Goal: Task Accomplishment & Management: Complete application form

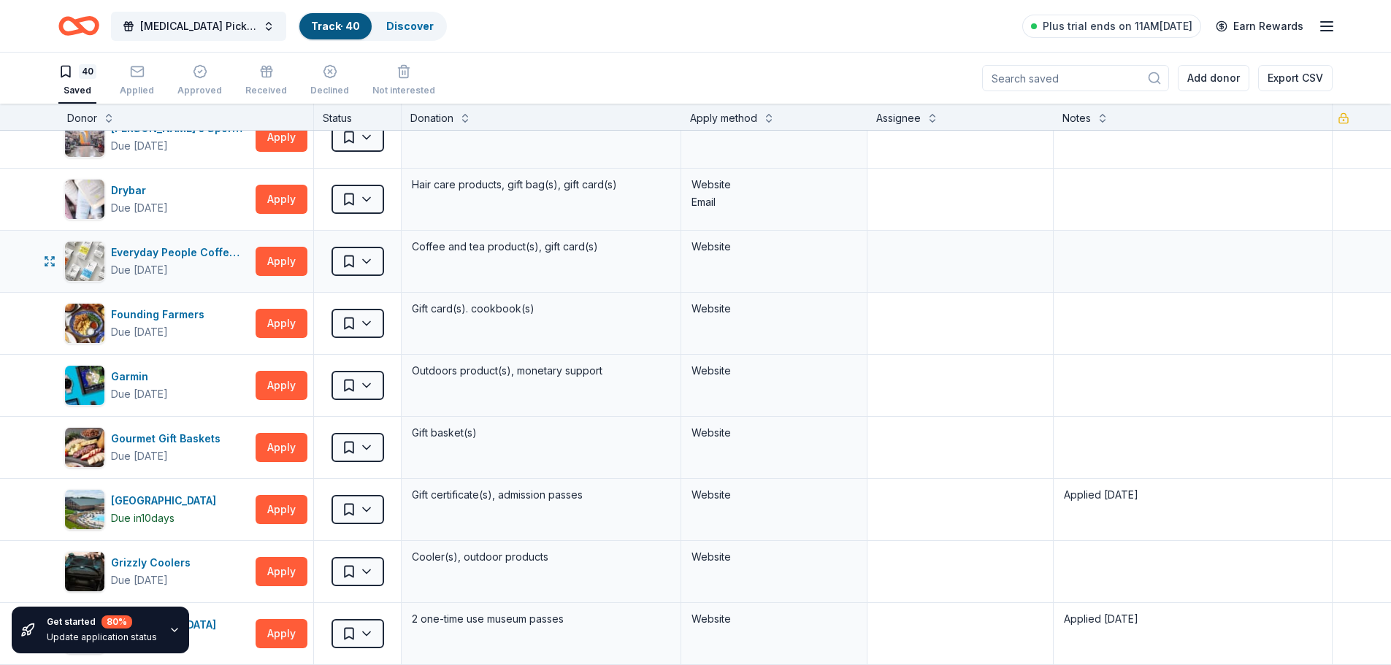
scroll to position [584, 0]
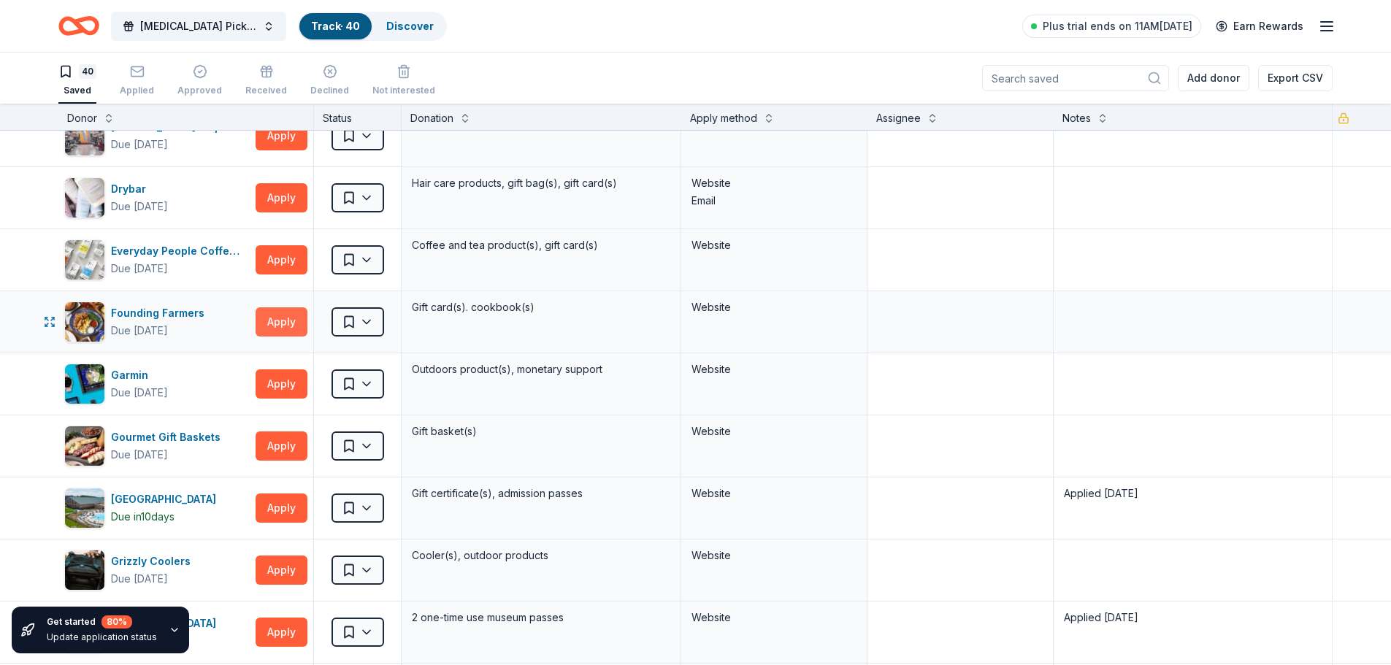
click at [283, 318] on button "Apply" at bounding box center [282, 322] width 52 height 29
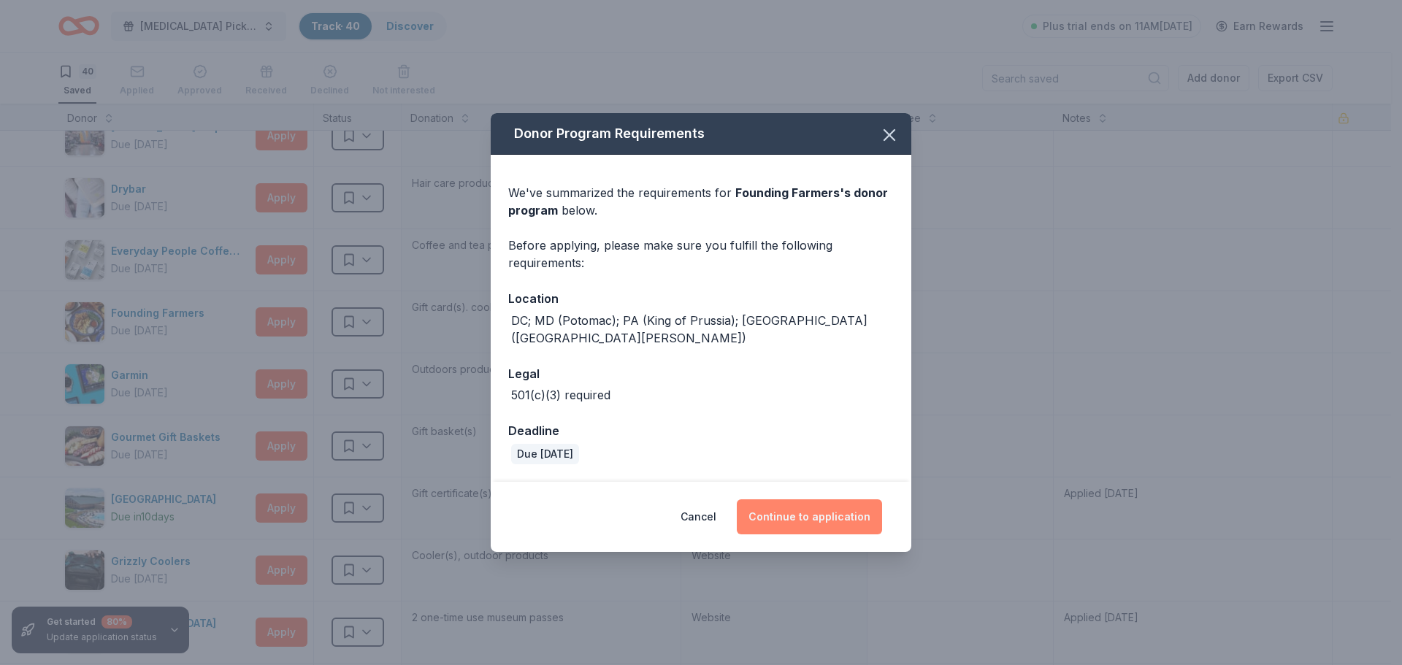
click at [787, 505] on button "Continue to application" at bounding box center [809, 517] width 145 height 35
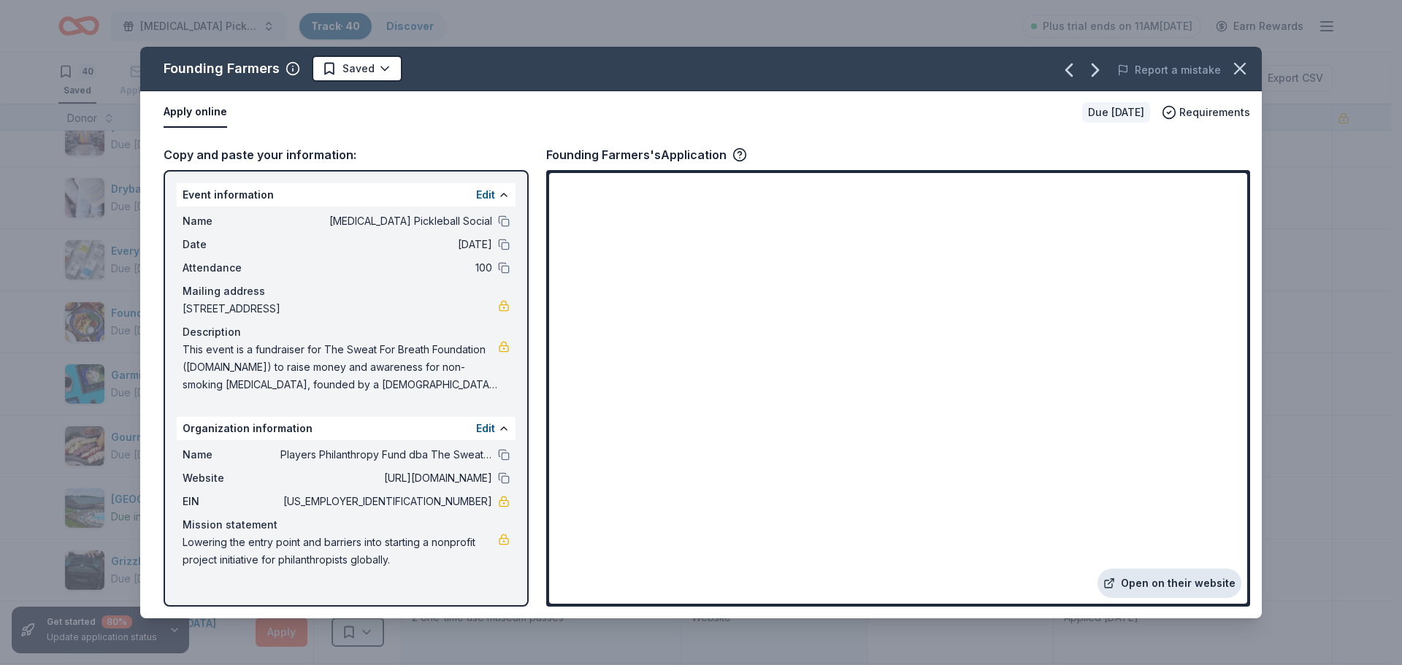
click at [1142, 589] on link "Open on their website" at bounding box center [1170, 583] width 144 height 29
click at [1234, 68] on icon "button" at bounding box center [1240, 68] width 20 height 20
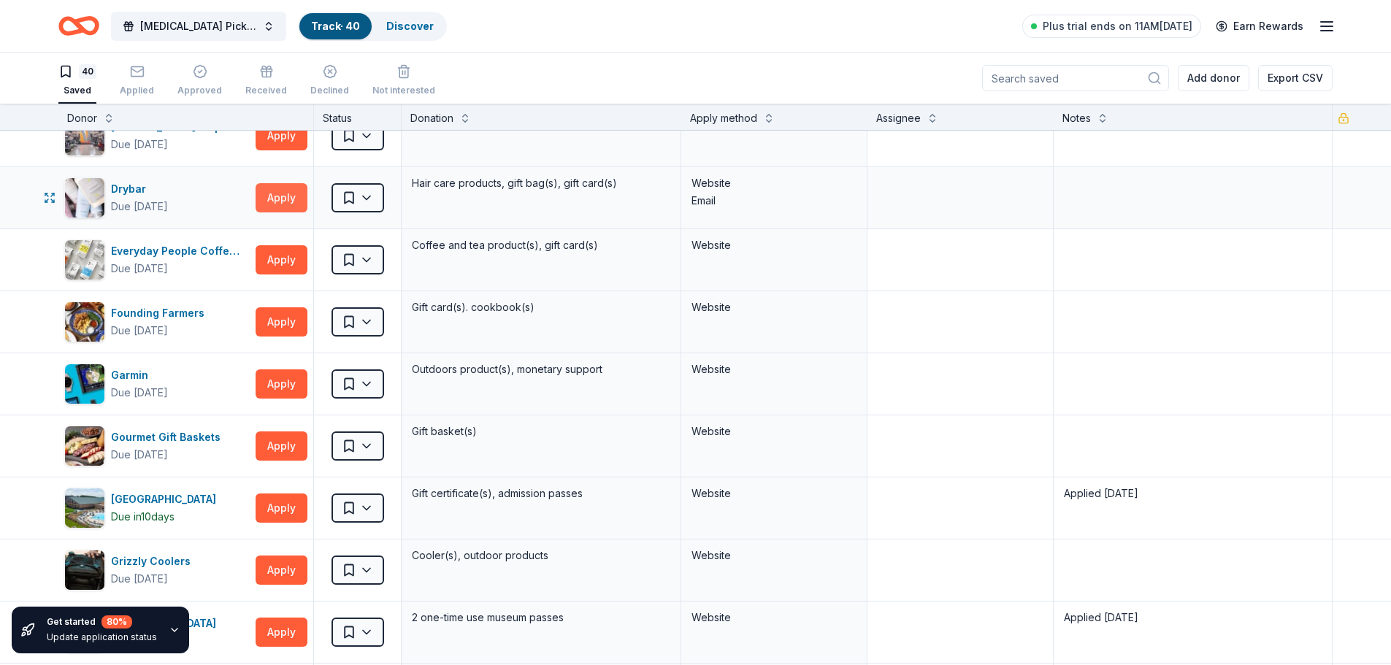
click at [272, 200] on button "Apply" at bounding box center [282, 197] width 52 height 29
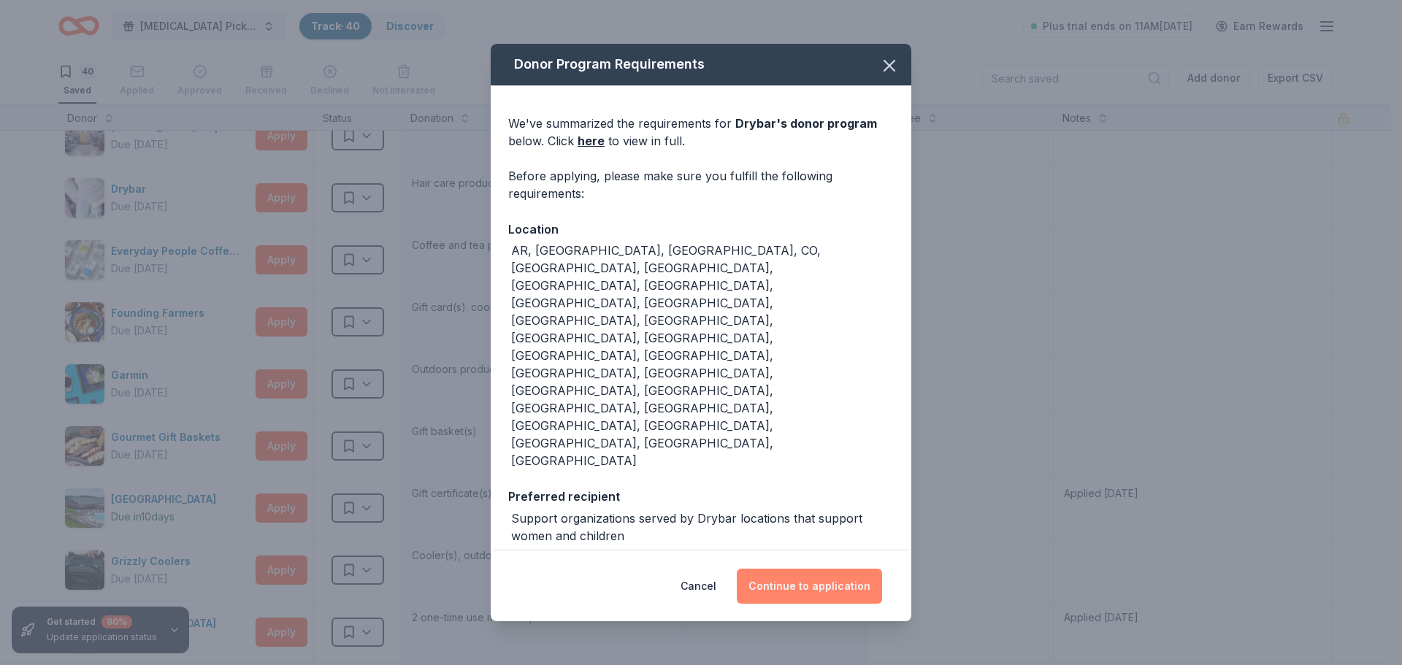
click at [810, 569] on button "Continue to application" at bounding box center [809, 586] width 145 height 35
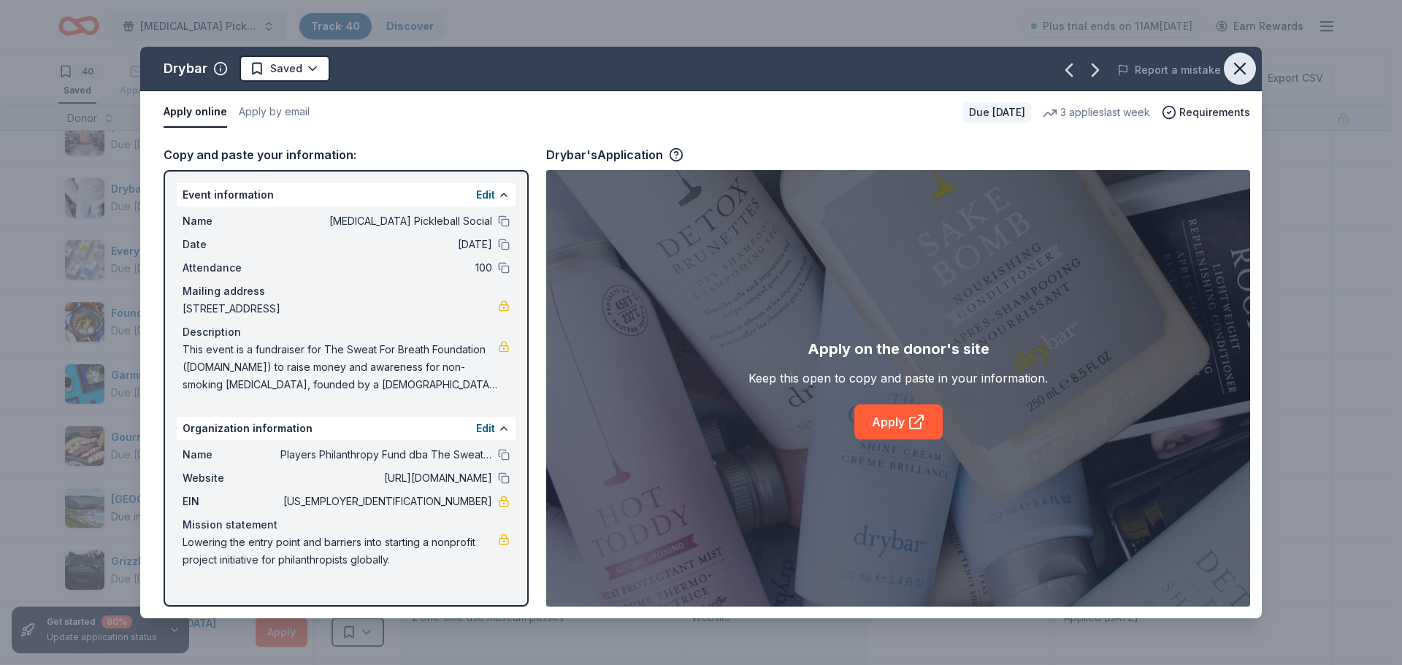
click at [1237, 65] on icon "button" at bounding box center [1240, 69] width 10 height 10
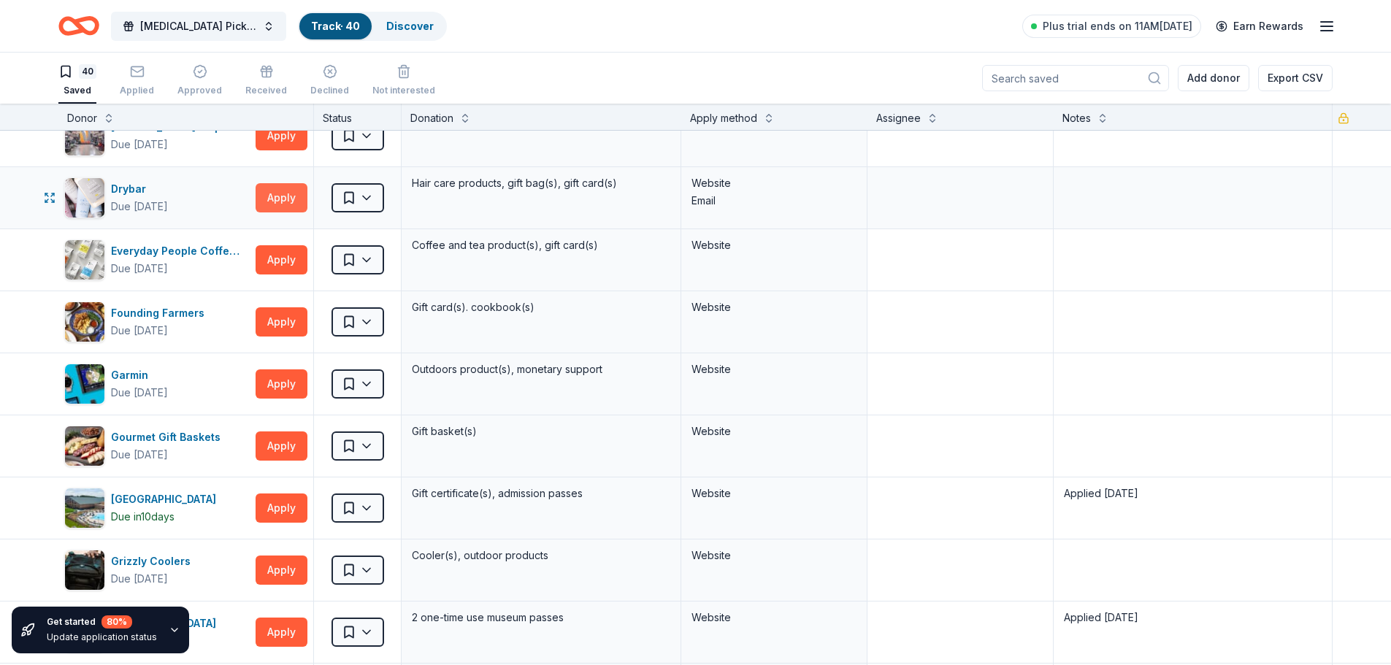
click at [277, 198] on button "Apply" at bounding box center [282, 197] width 52 height 29
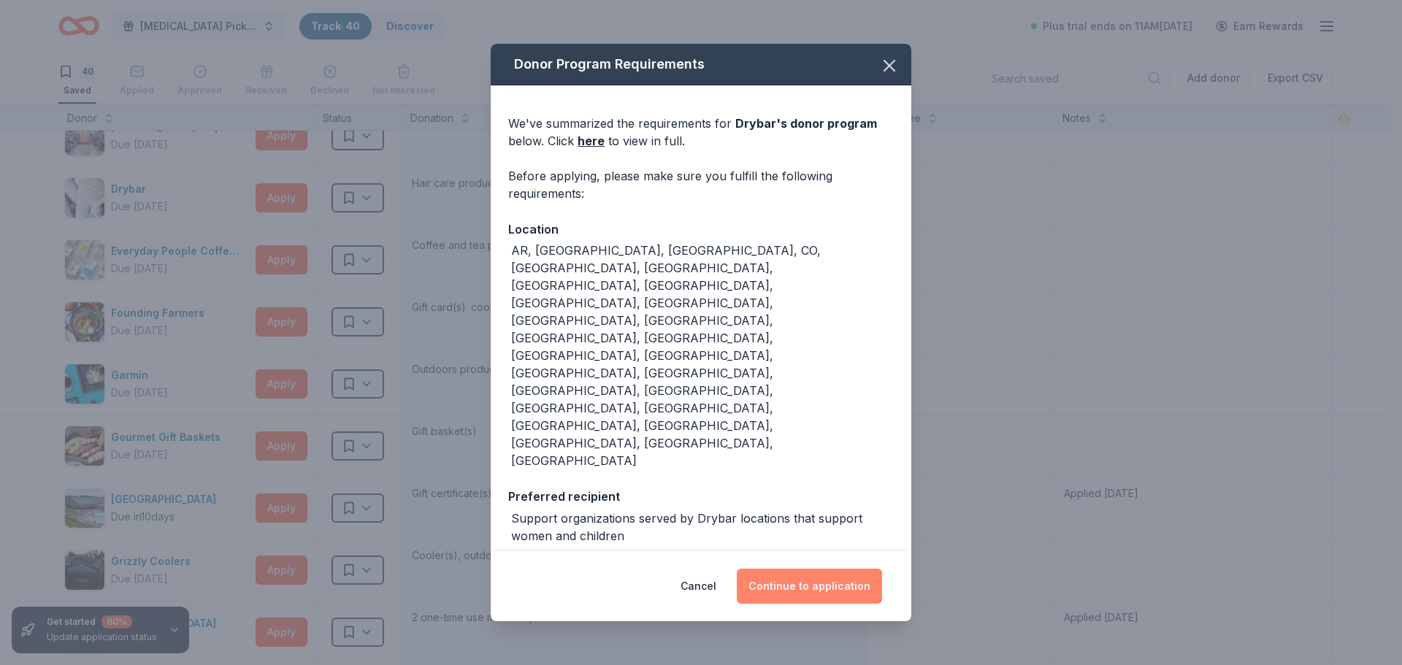
click at [803, 569] on button "Continue to application" at bounding box center [809, 586] width 145 height 35
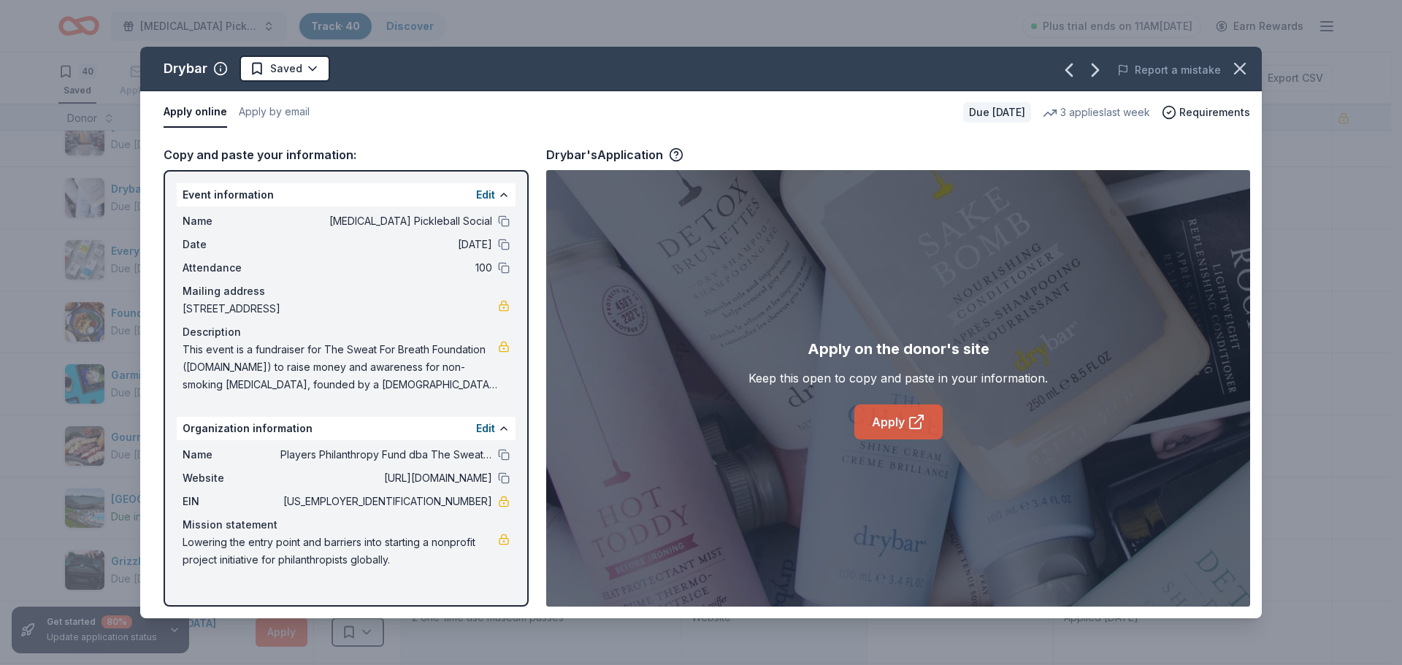
click at [899, 420] on link "Apply" at bounding box center [899, 422] width 88 height 35
click at [435, 500] on span "[US_EMPLOYER_IDENTIFICATION_NUMBER]" at bounding box center [386, 502] width 212 height 18
click at [1245, 65] on icon "button" at bounding box center [1240, 69] width 10 height 10
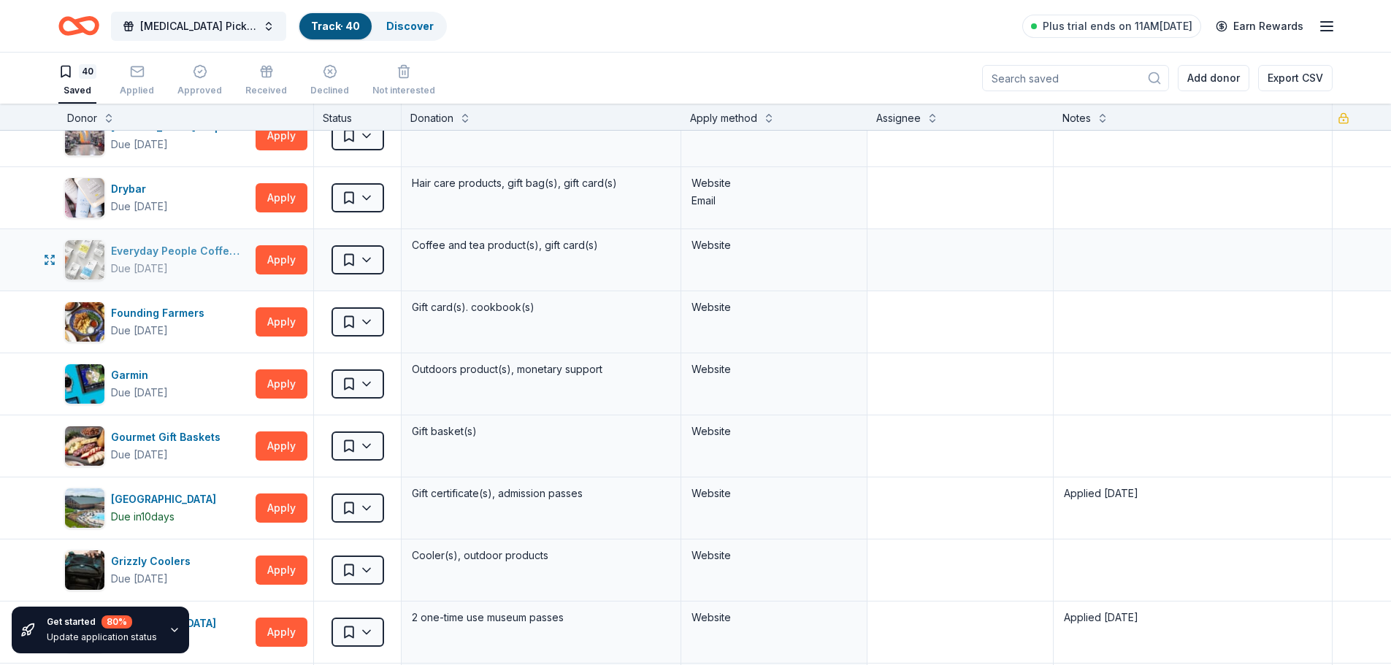
scroll to position [657, 0]
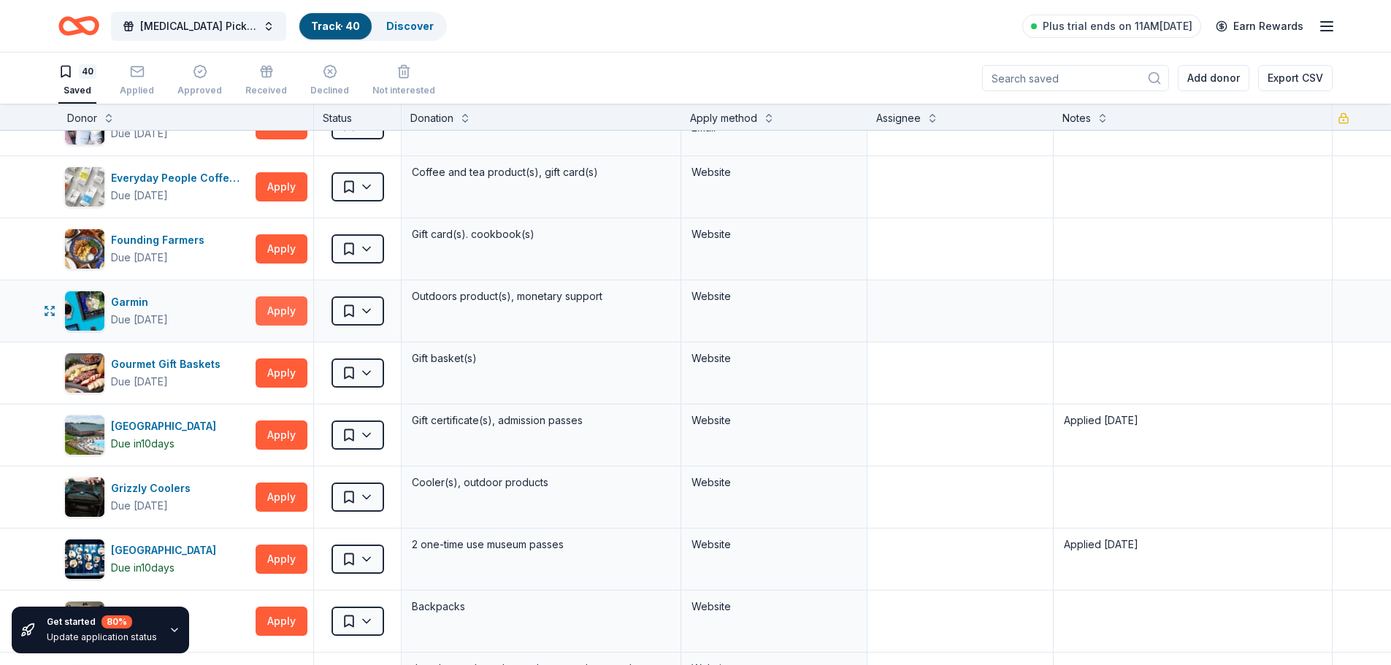
click at [278, 306] on button "Apply" at bounding box center [282, 311] width 52 height 29
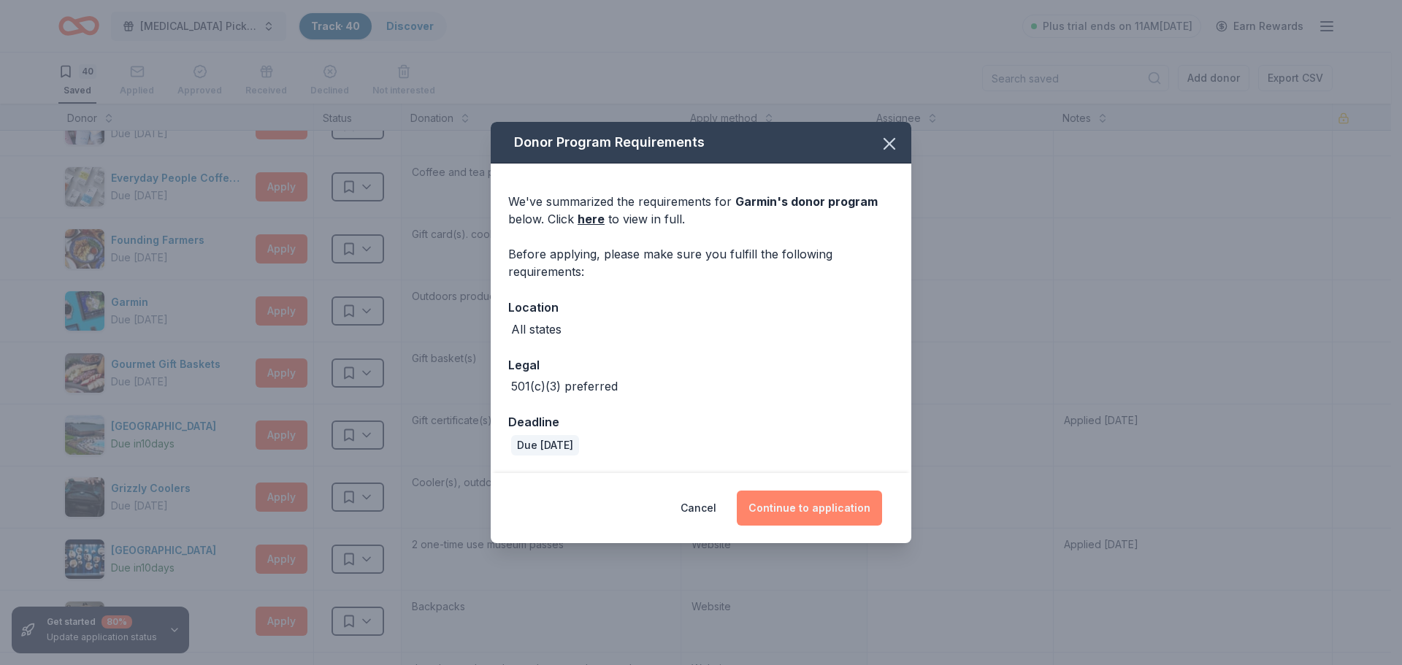
click at [792, 503] on button "Continue to application" at bounding box center [809, 508] width 145 height 35
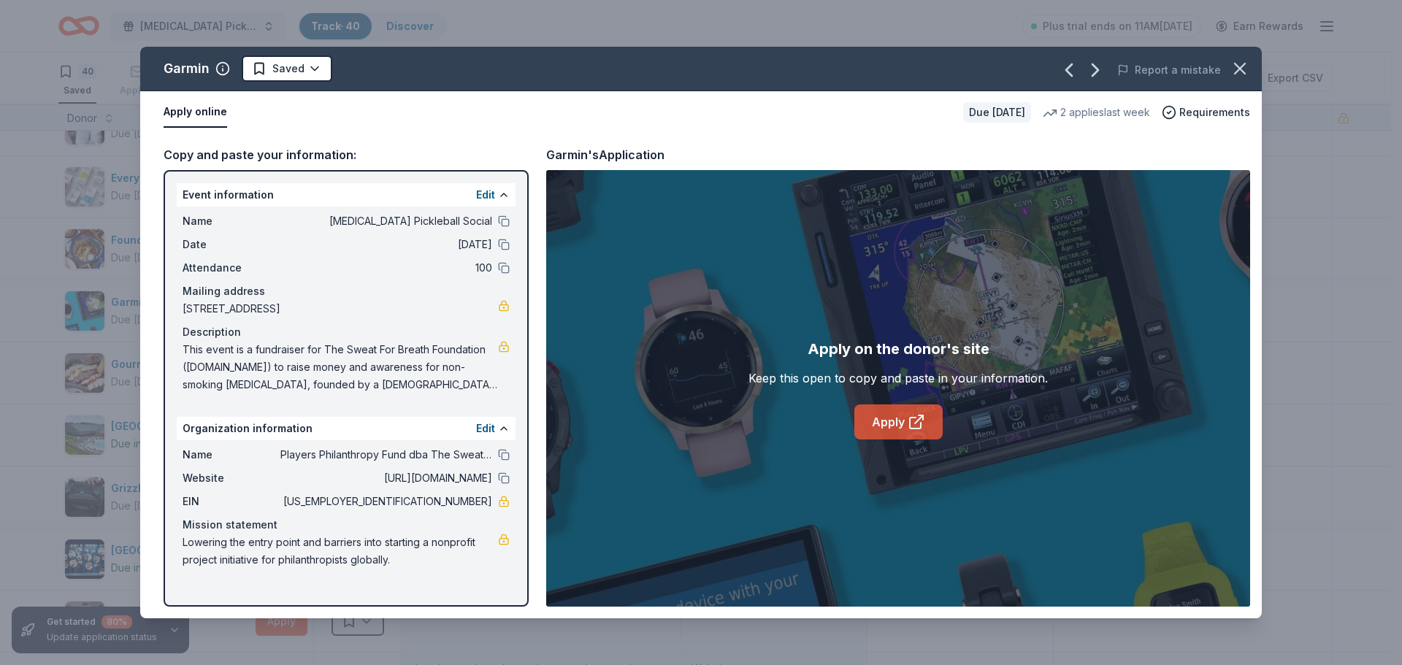
click at [882, 419] on link "Apply" at bounding box center [899, 422] width 88 height 35
click at [1236, 71] on icon "button" at bounding box center [1240, 68] width 20 height 20
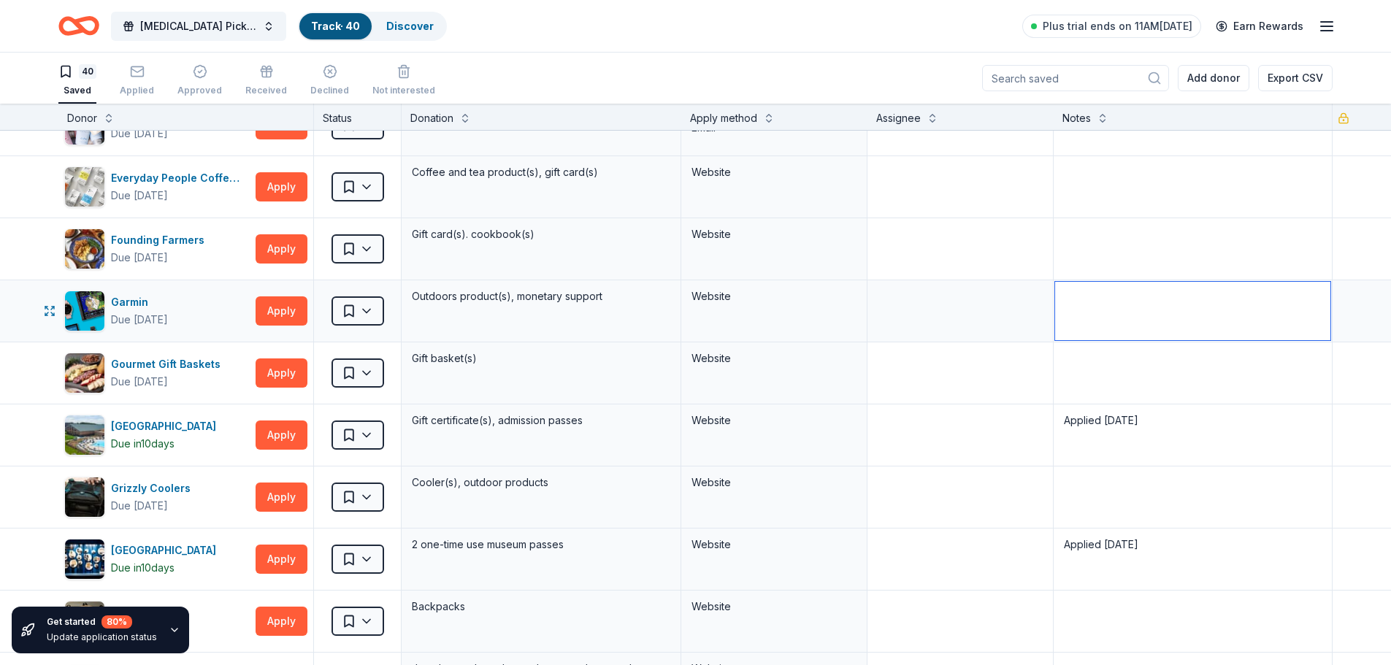
click at [1126, 328] on textarea at bounding box center [1193, 311] width 276 height 58
type textarea "a"
type textarea "Applied 8/20/25"
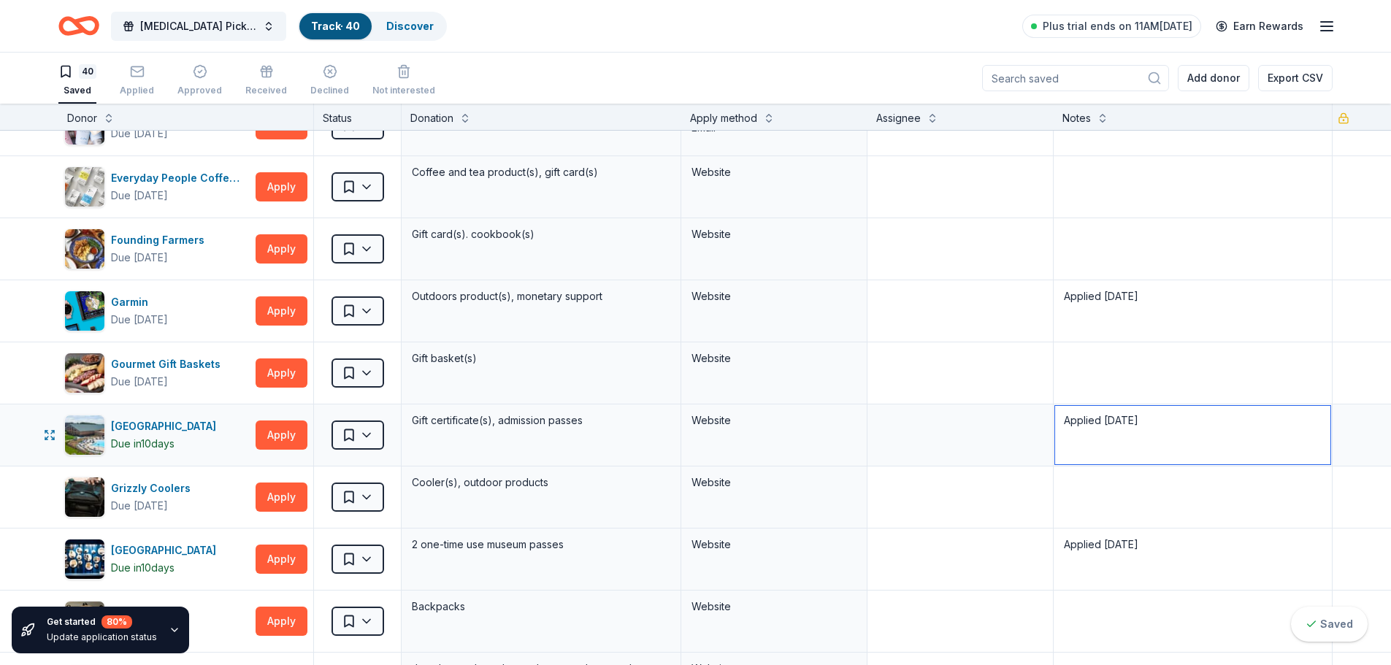
click at [1136, 421] on textarea "Applied 8/19/23" at bounding box center [1193, 435] width 276 height 58
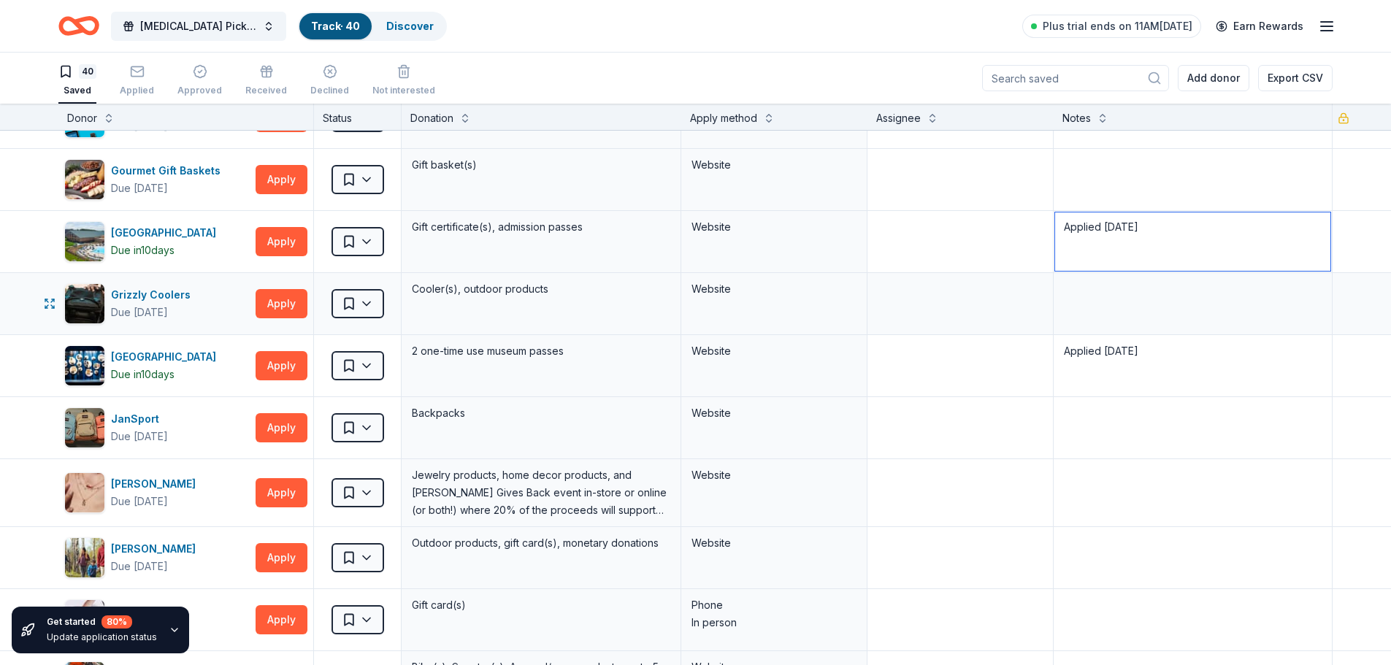
scroll to position [876, 0]
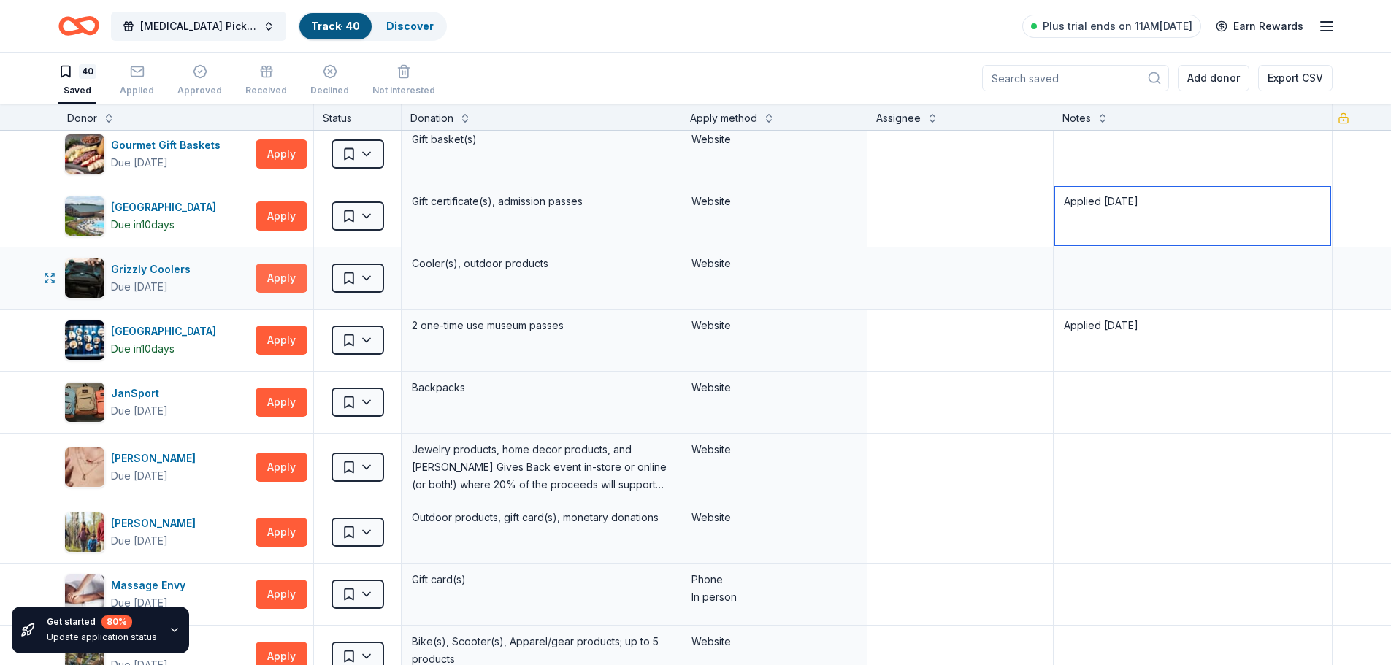
type textarea "Applied 8/19/25"
click at [283, 275] on button "Apply" at bounding box center [282, 278] width 52 height 29
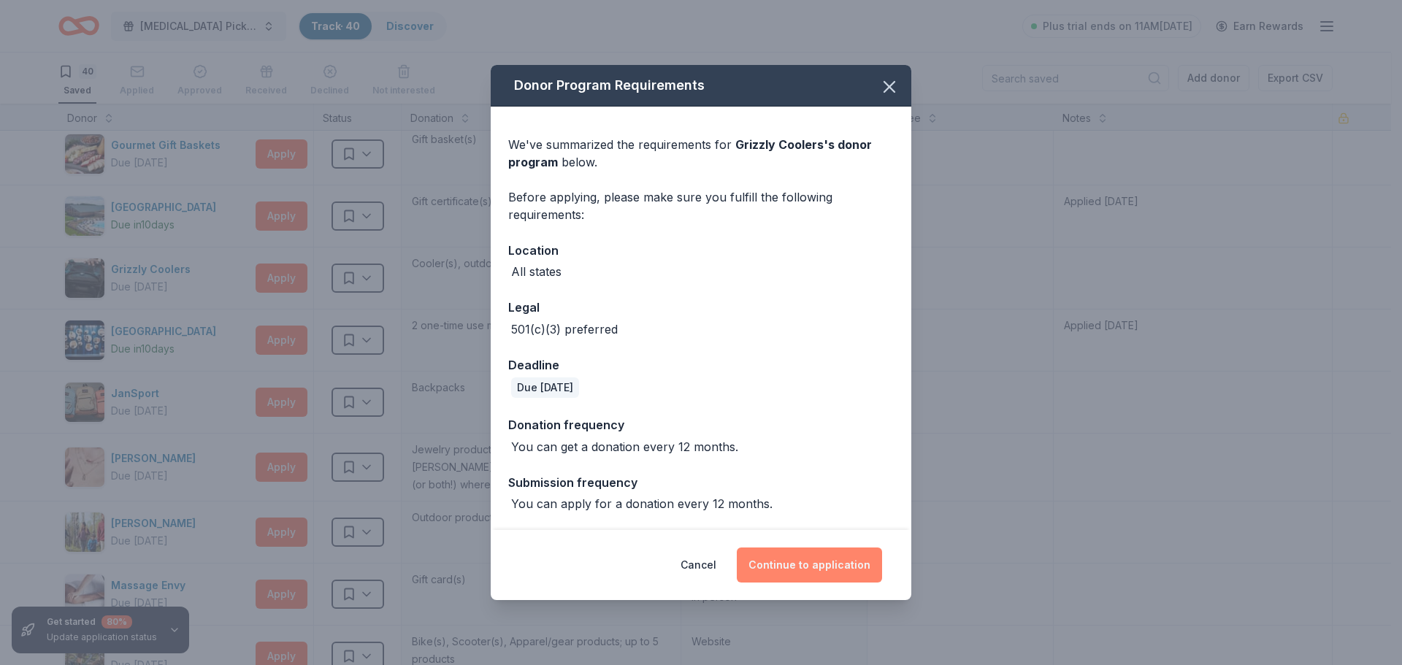
click at [781, 566] on button "Continue to application" at bounding box center [809, 565] width 145 height 35
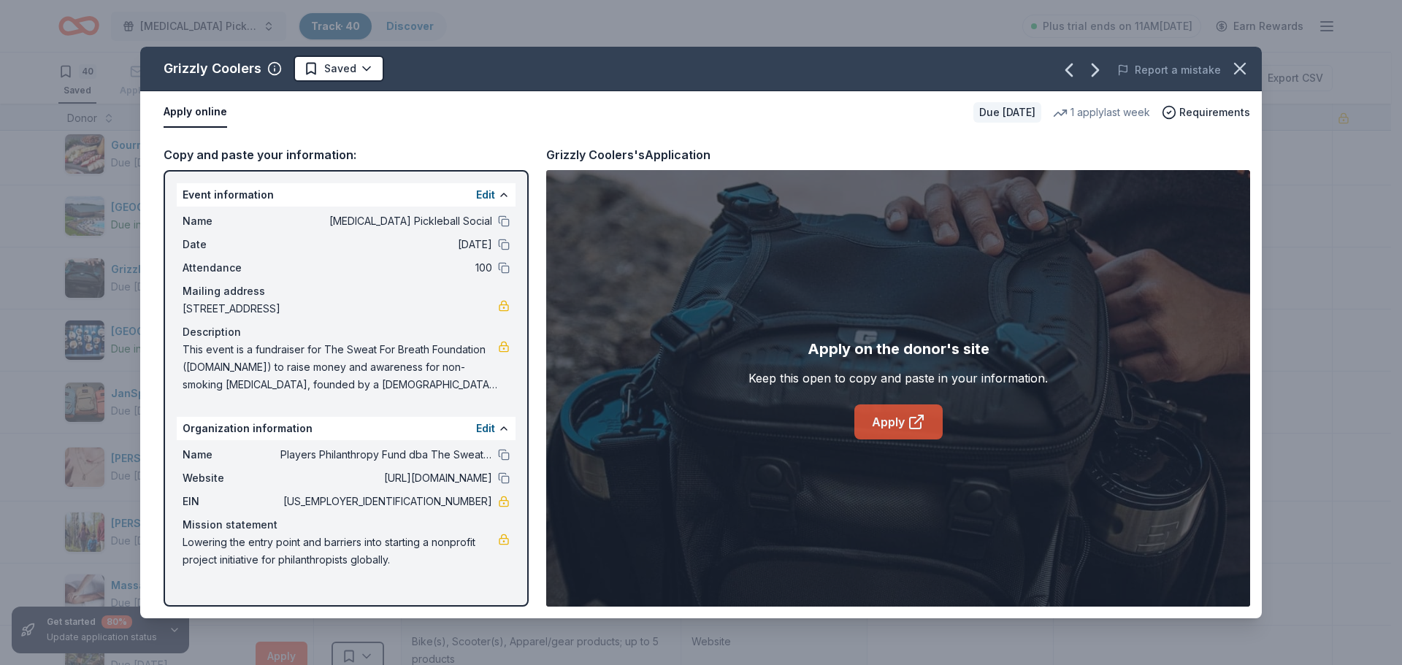
click at [883, 423] on link "Apply" at bounding box center [899, 422] width 88 height 35
click at [1245, 69] on icon "button" at bounding box center [1240, 68] width 20 height 20
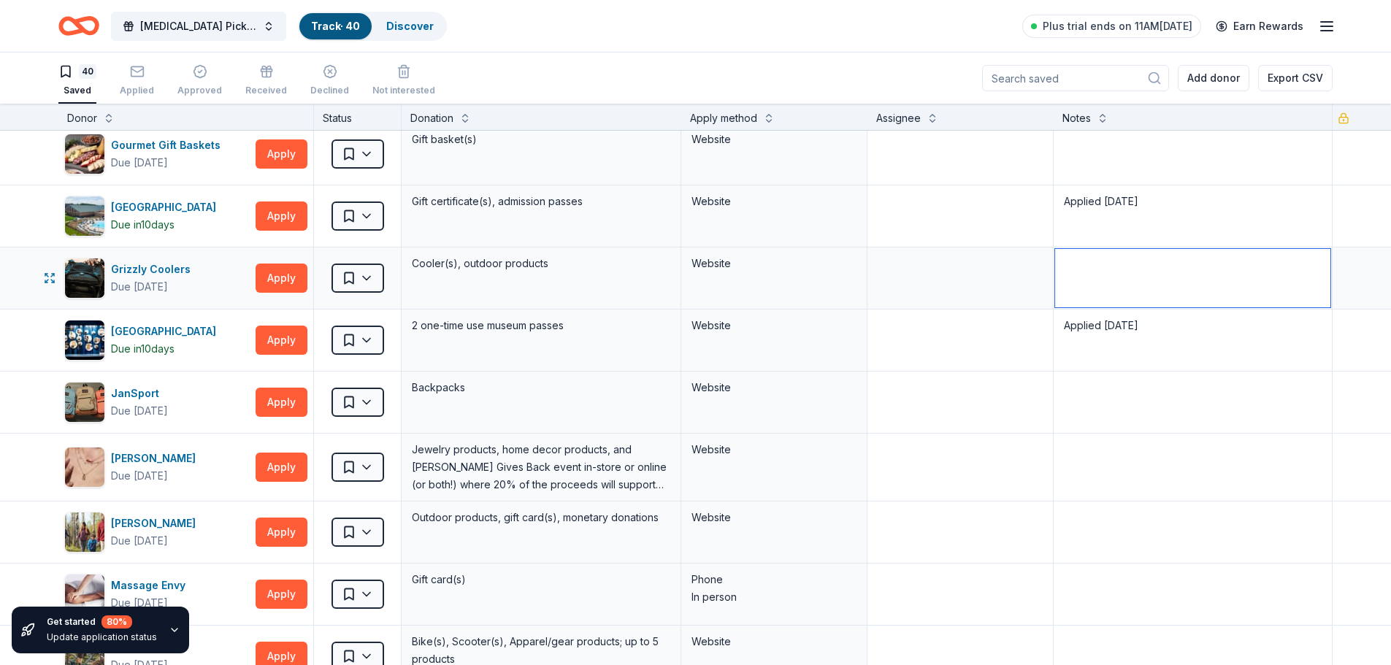
click at [1101, 269] on textarea at bounding box center [1193, 278] width 276 height 58
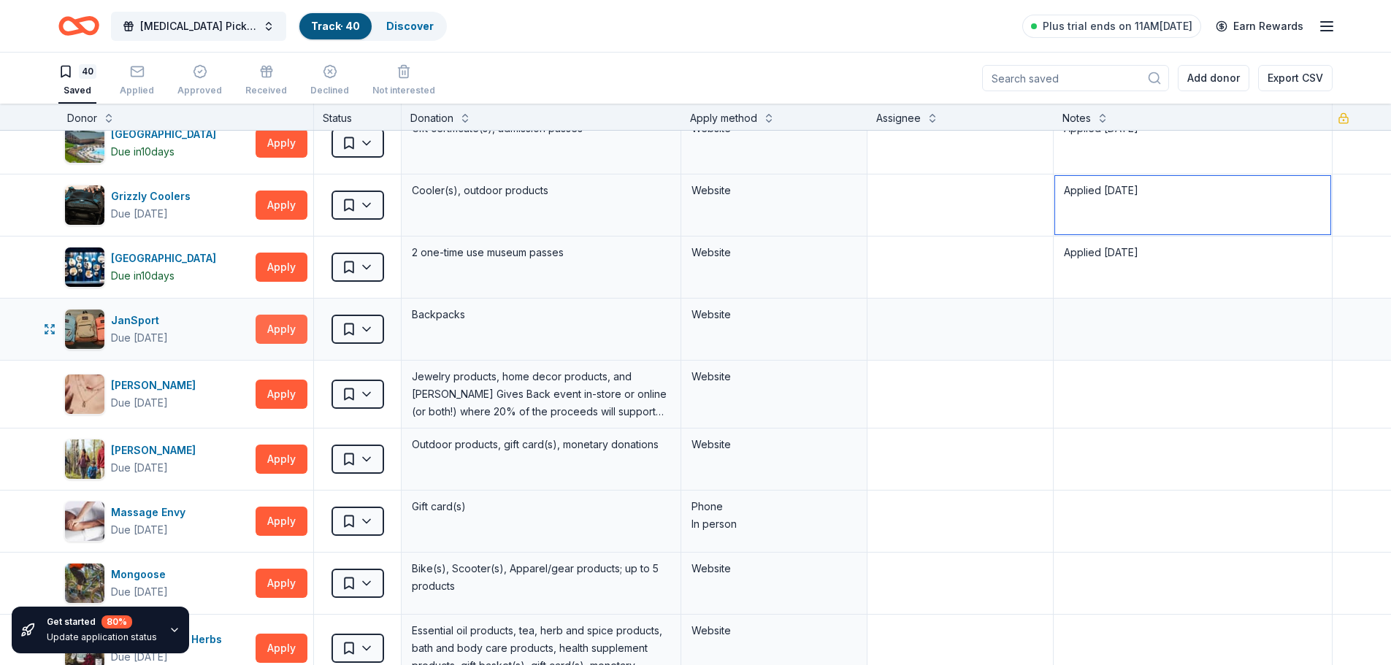
type textarea "Applied 8/19/25"
click at [275, 329] on button "Apply" at bounding box center [282, 329] width 52 height 29
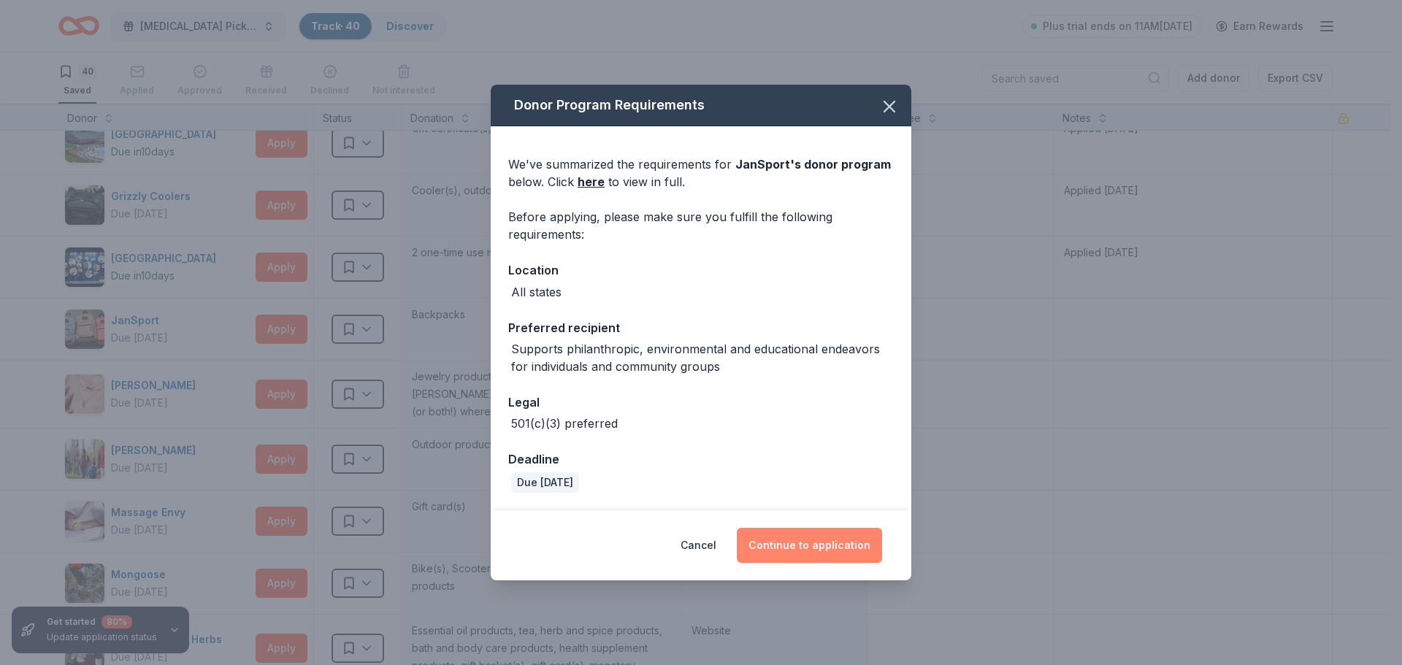
click at [794, 547] on button "Continue to application" at bounding box center [809, 545] width 145 height 35
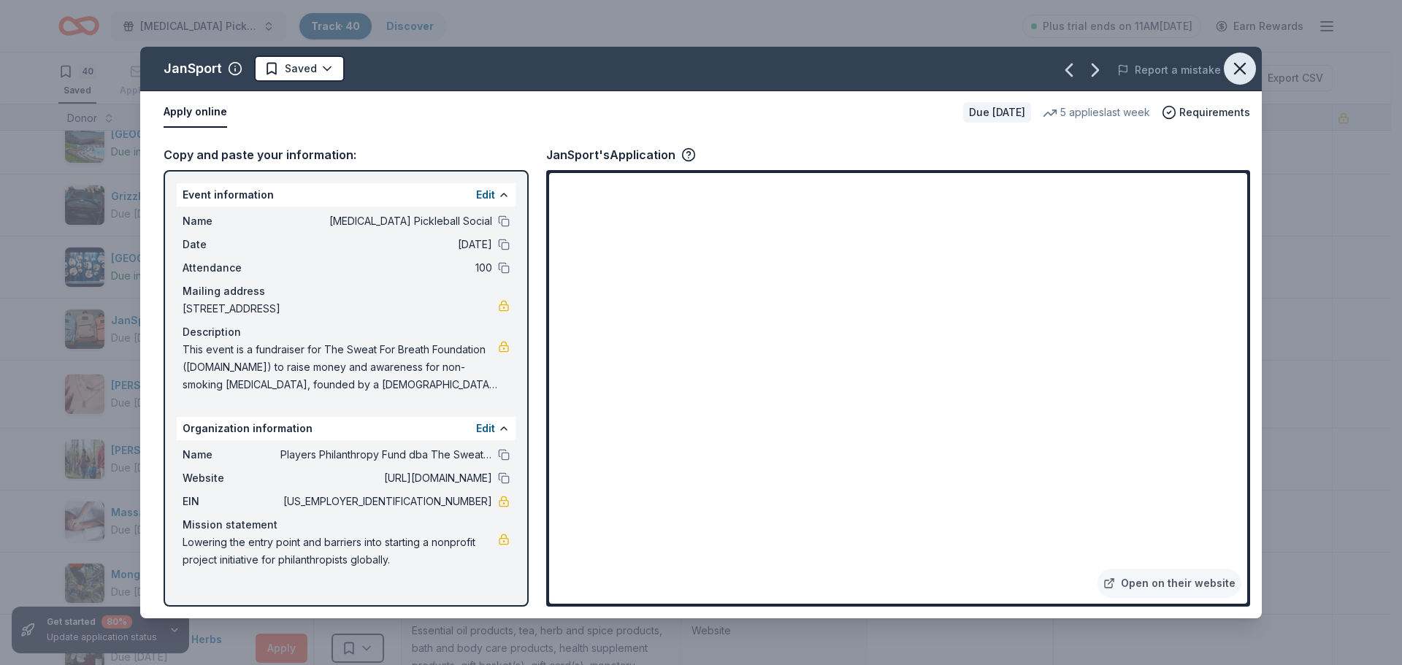
click at [1237, 68] on icon "button" at bounding box center [1240, 68] width 20 height 20
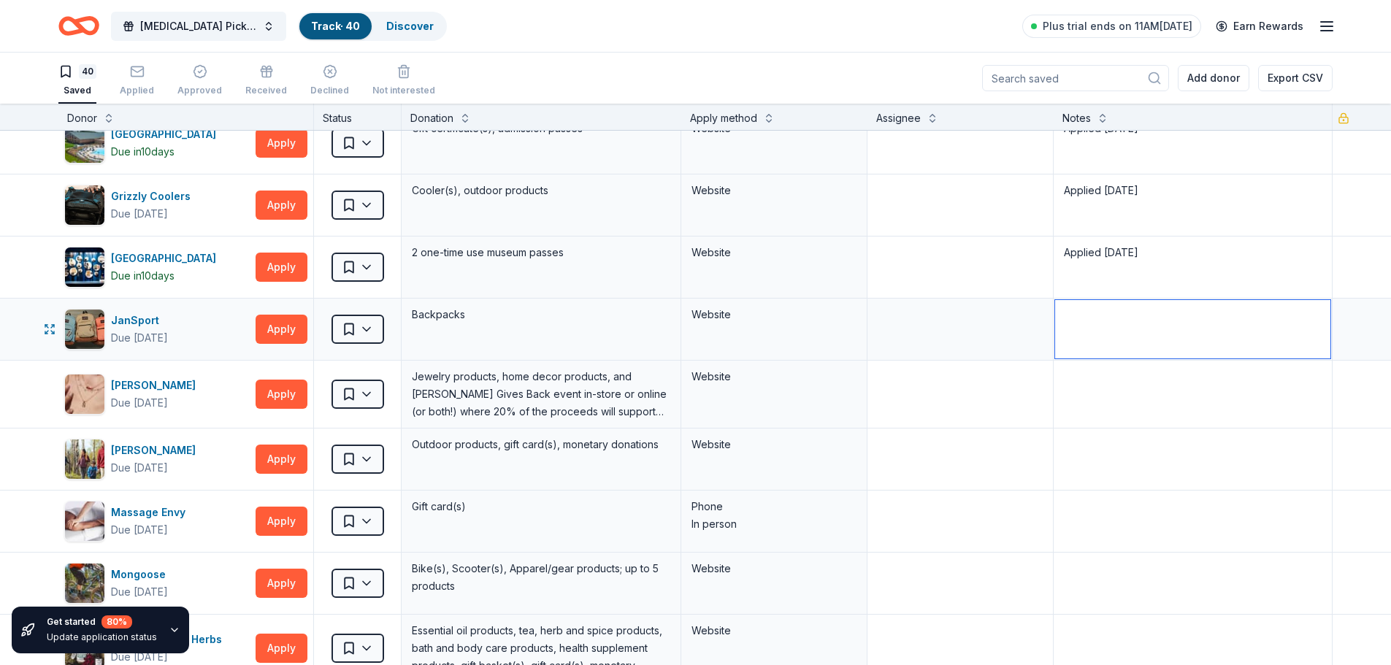
click at [1086, 331] on textarea at bounding box center [1193, 329] width 276 height 58
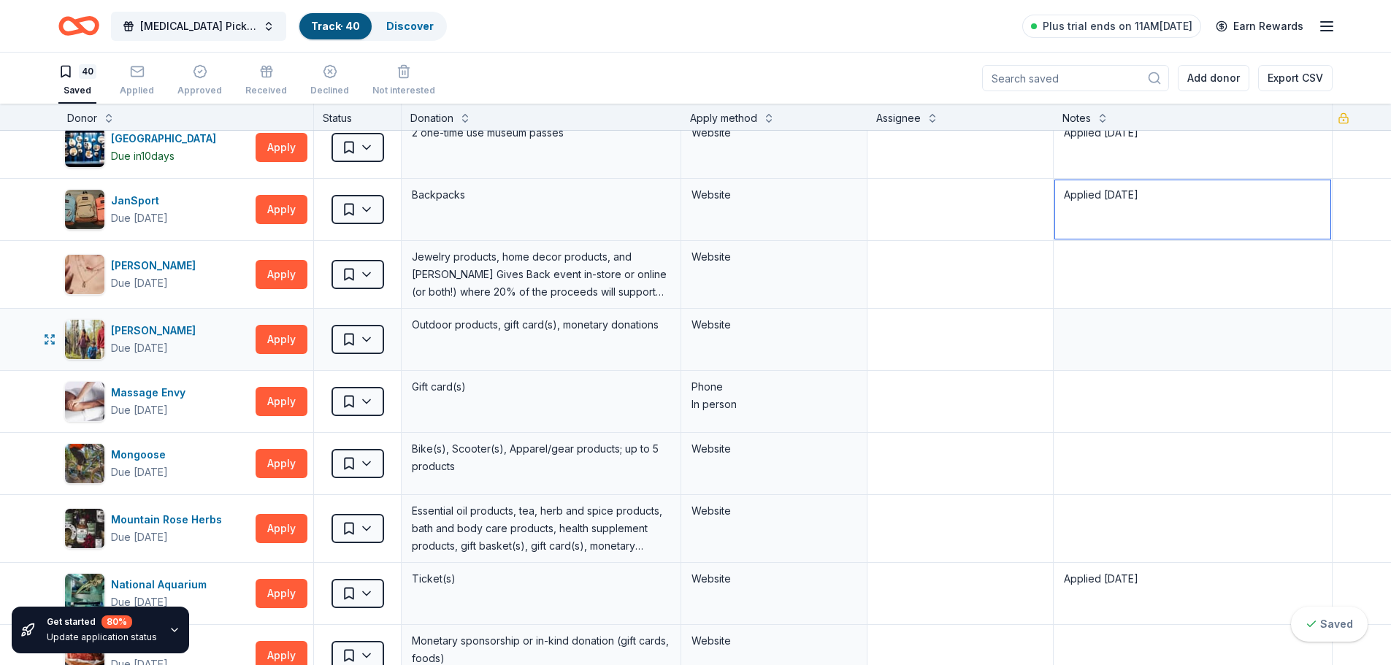
scroll to position [1096, 0]
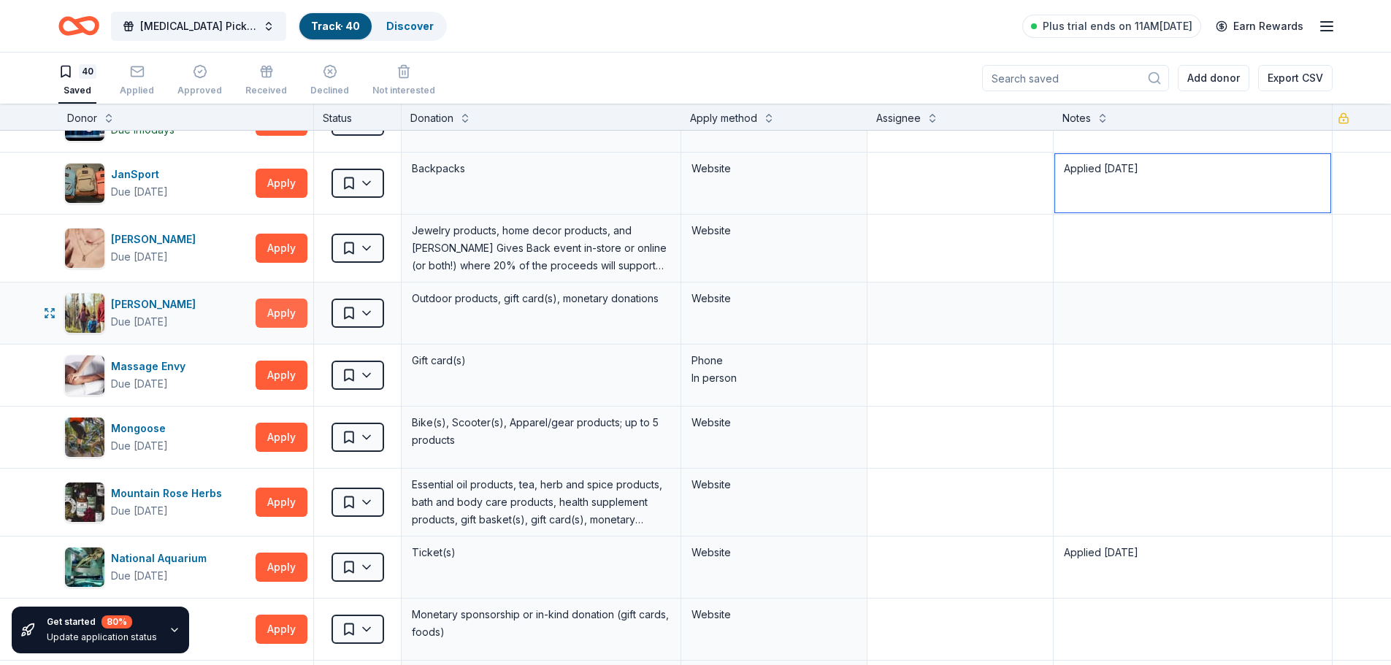
type textarea "Applied 8/29/25"
click at [273, 306] on button "Apply" at bounding box center [282, 313] width 52 height 29
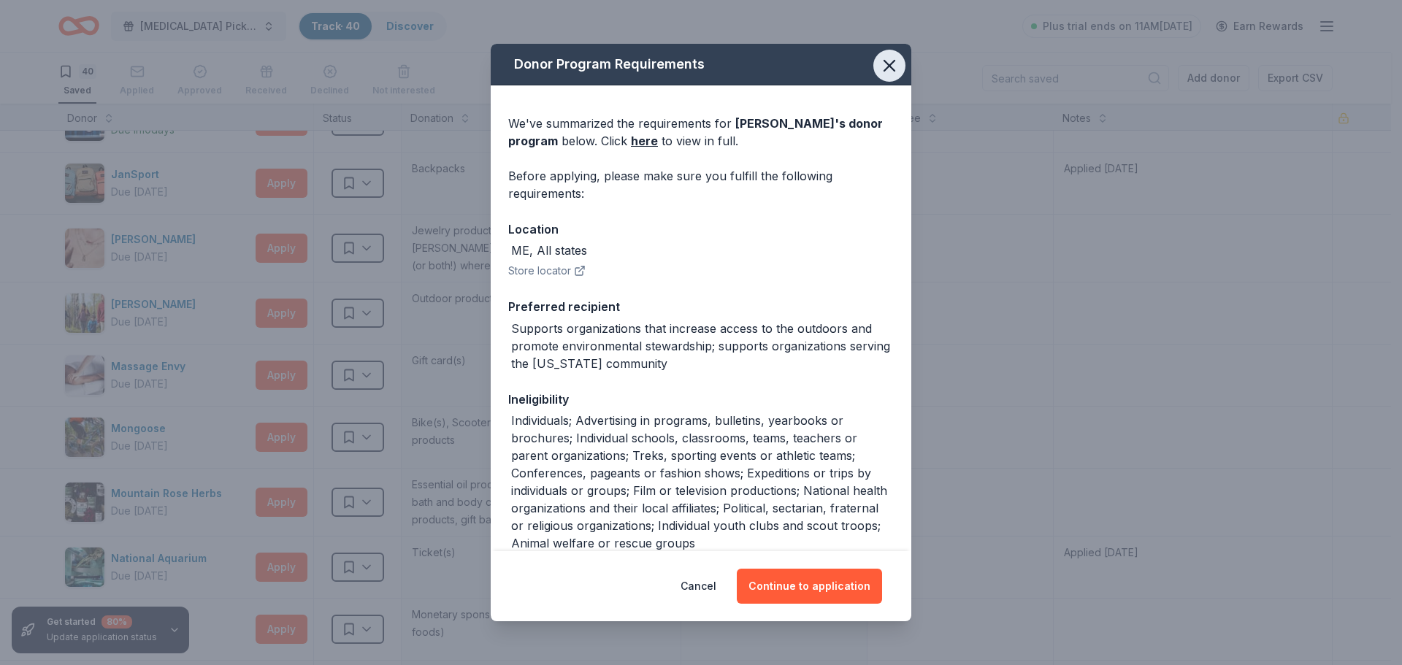
click at [890, 64] on button "button" at bounding box center [890, 66] width 32 height 32
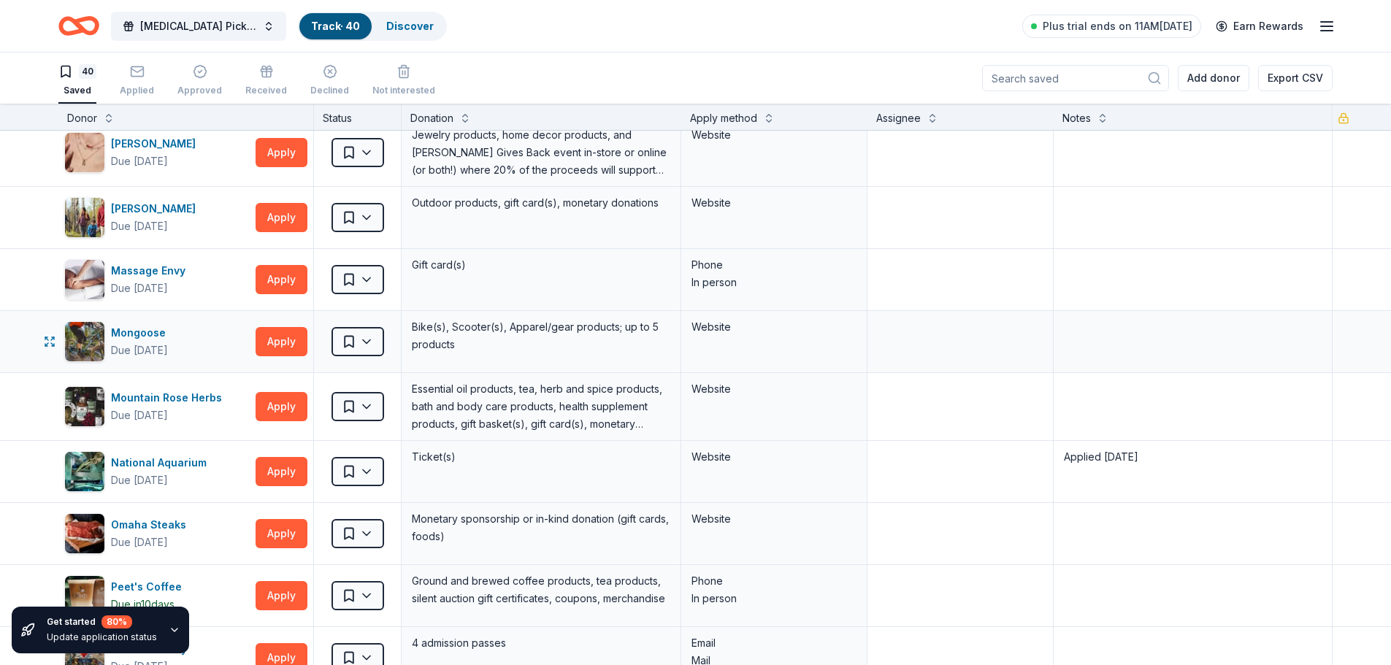
scroll to position [1169, 0]
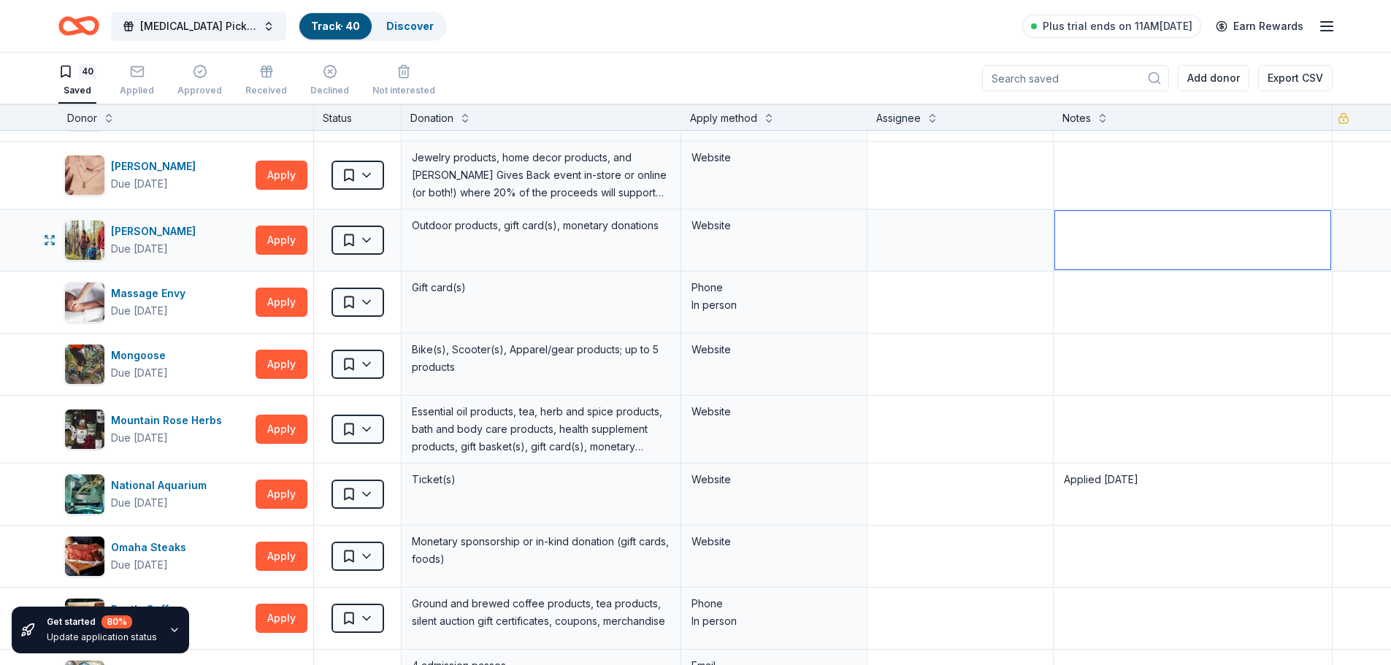
click at [1093, 241] on textarea at bounding box center [1193, 240] width 276 height 58
type textarea "Only outdoor and Maine"
click at [1108, 296] on textarea at bounding box center [1193, 302] width 276 height 58
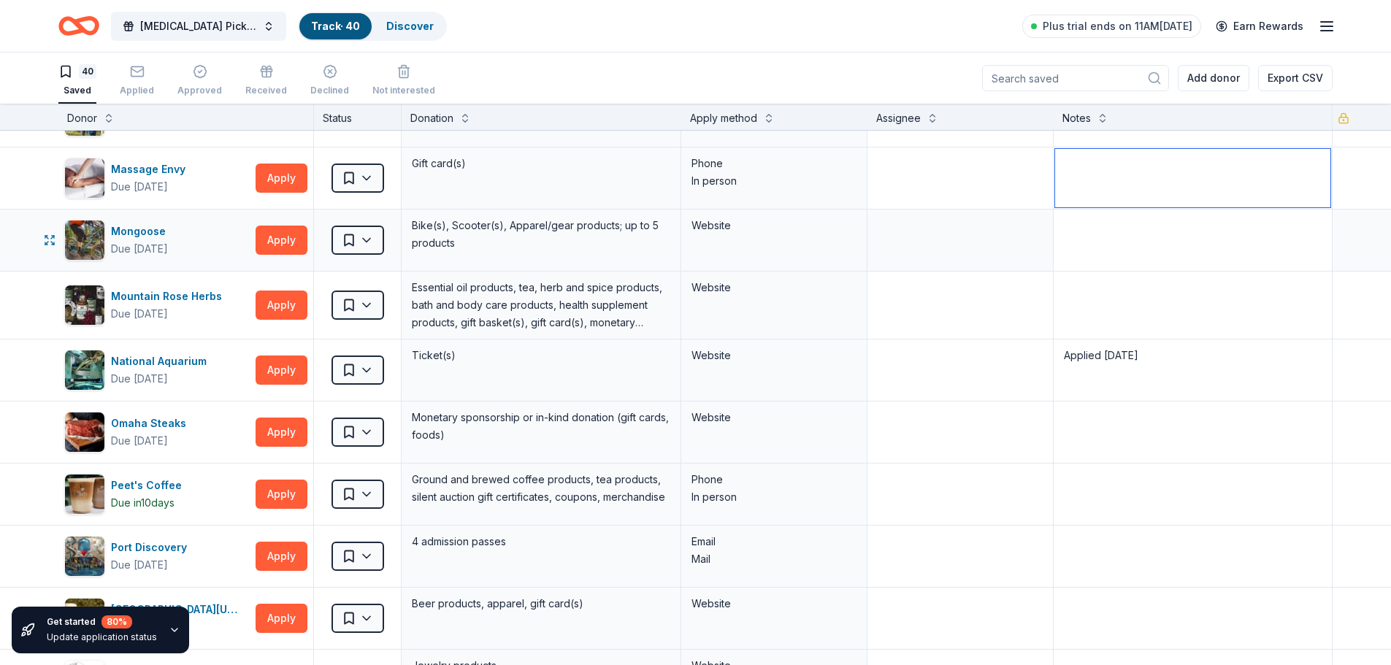
scroll to position [1315, 0]
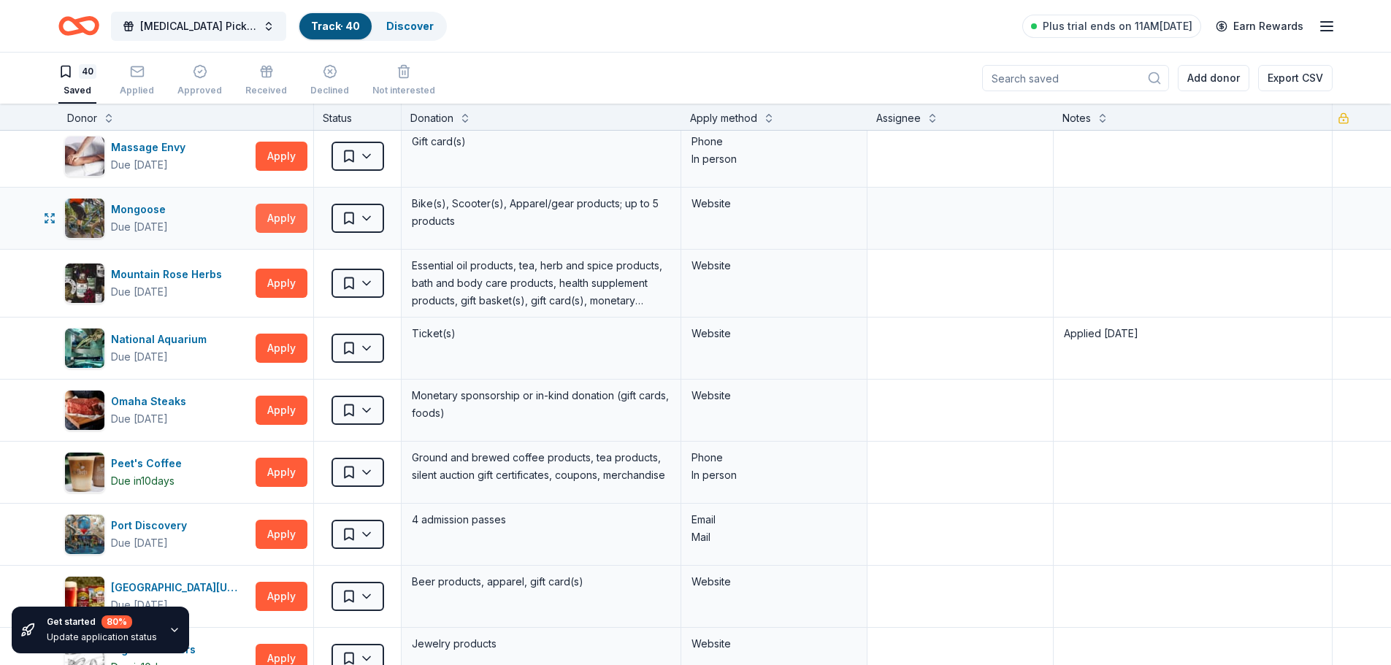
click at [272, 215] on button "Apply" at bounding box center [282, 218] width 52 height 29
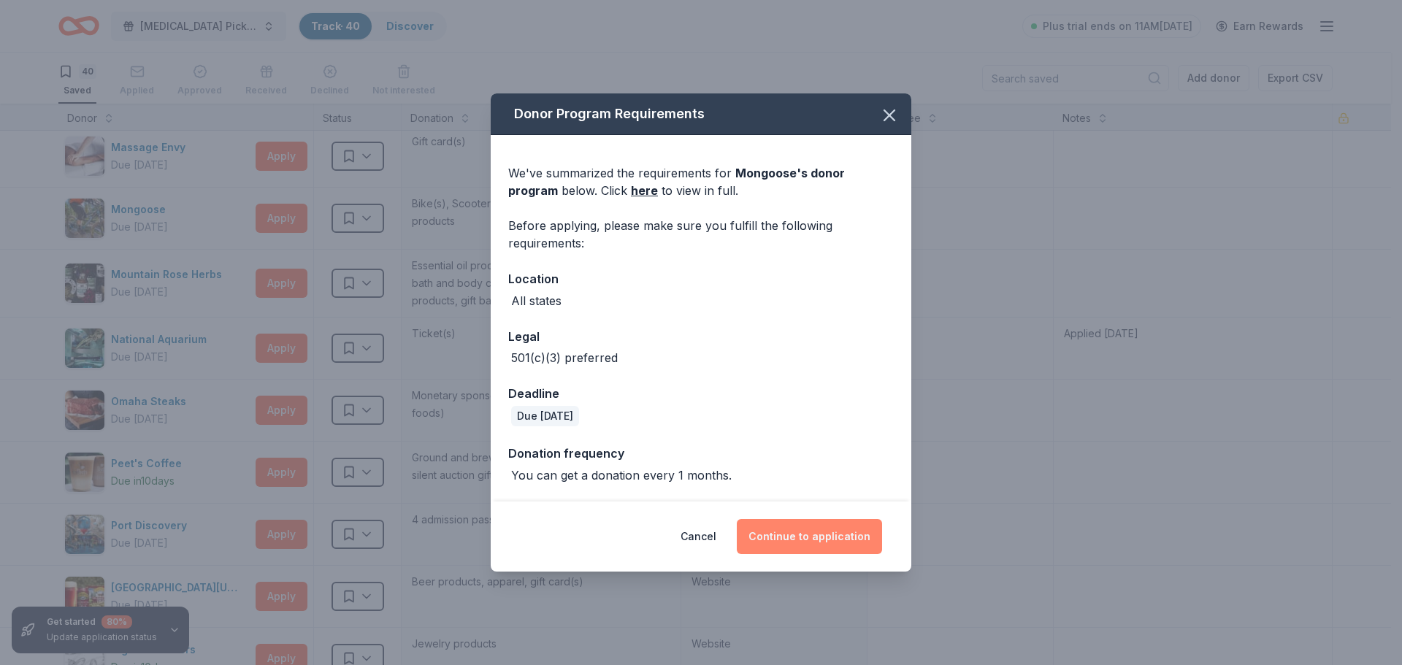
click at [813, 538] on button "Continue to application" at bounding box center [809, 536] width 145 height 35
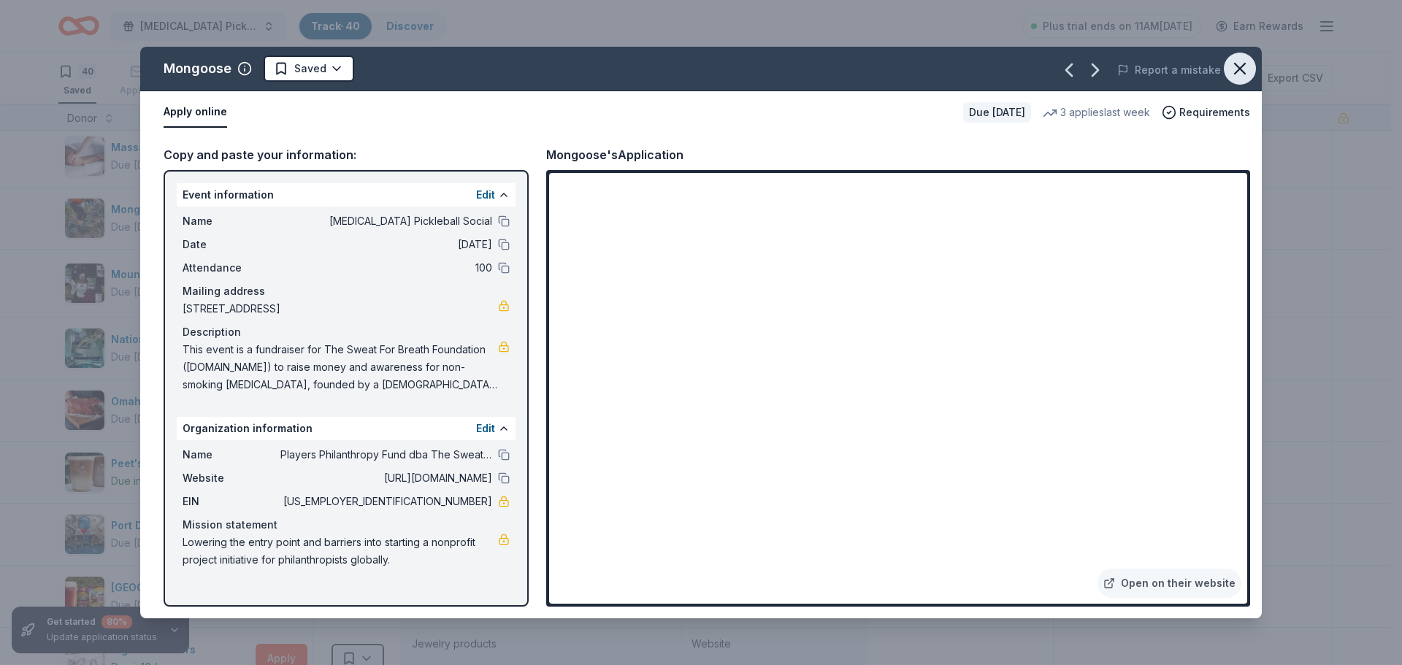
click at [1241, 68] on icon "button" at bounding box center [1240, 69] width 10 height 10
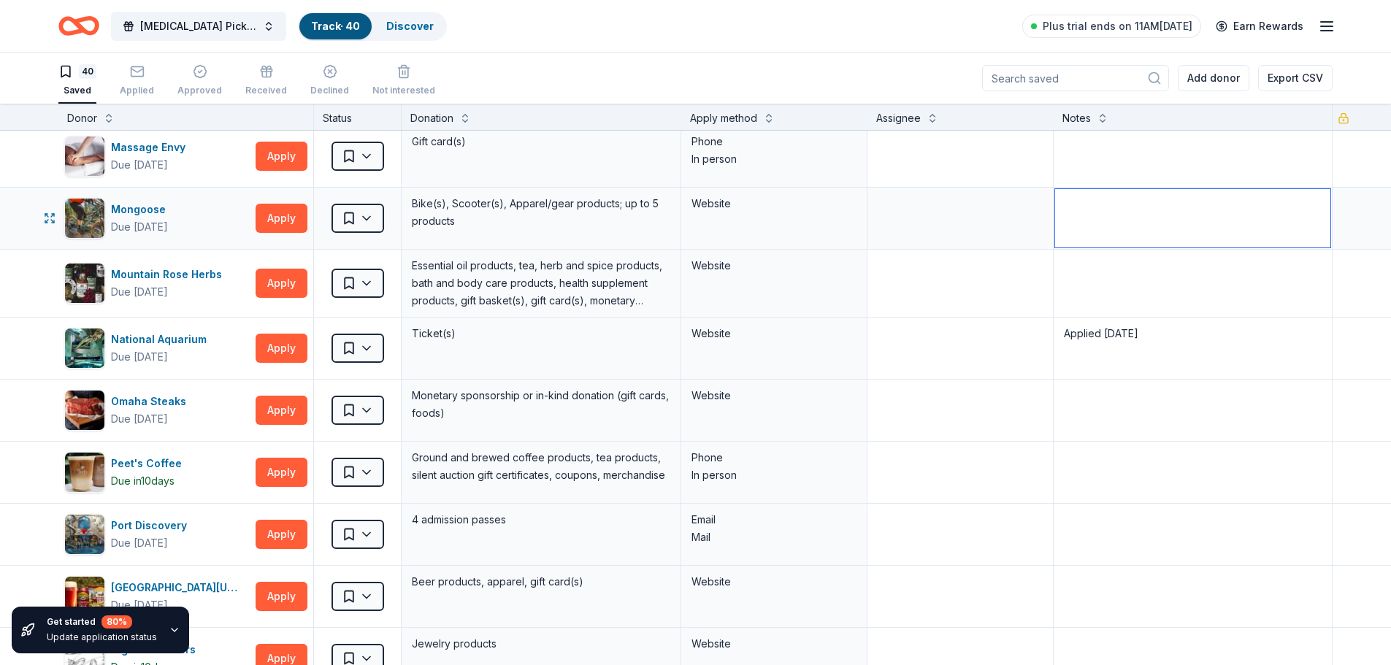
click at [1092, 224] on textarea at bounding box center [1193, 218] width 276 height 58
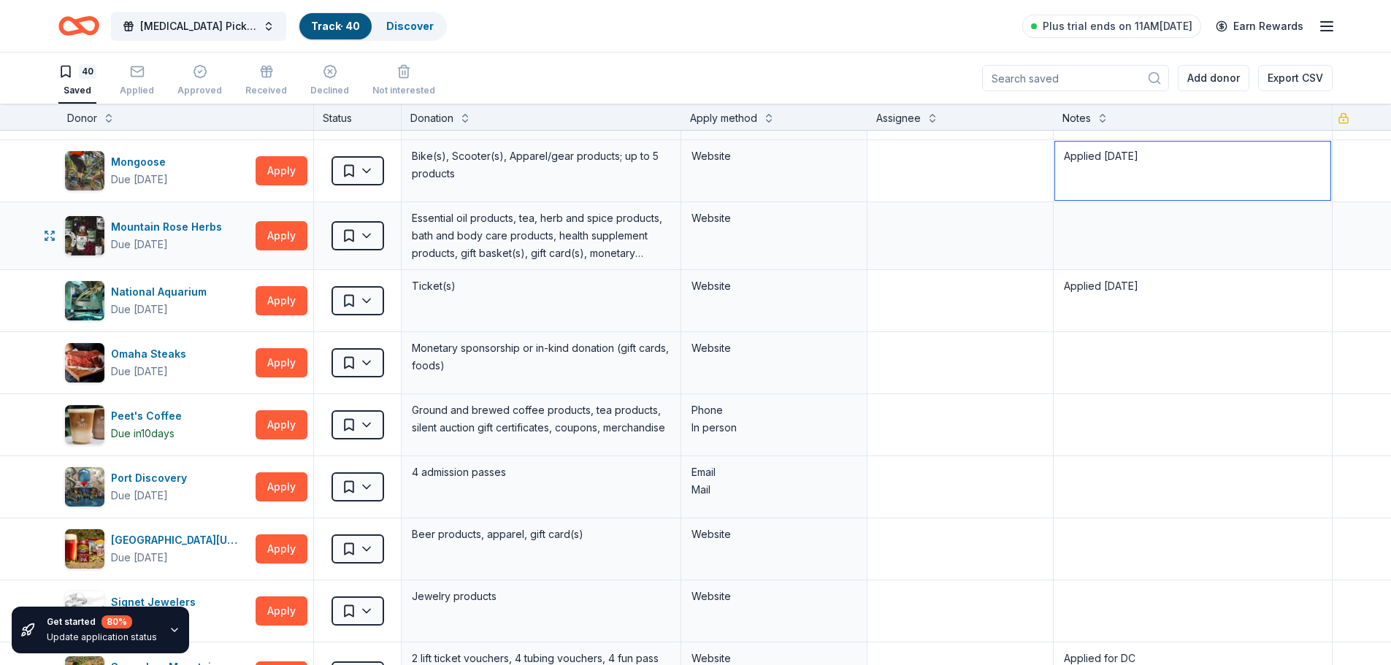
scroll to position [1388, 0]
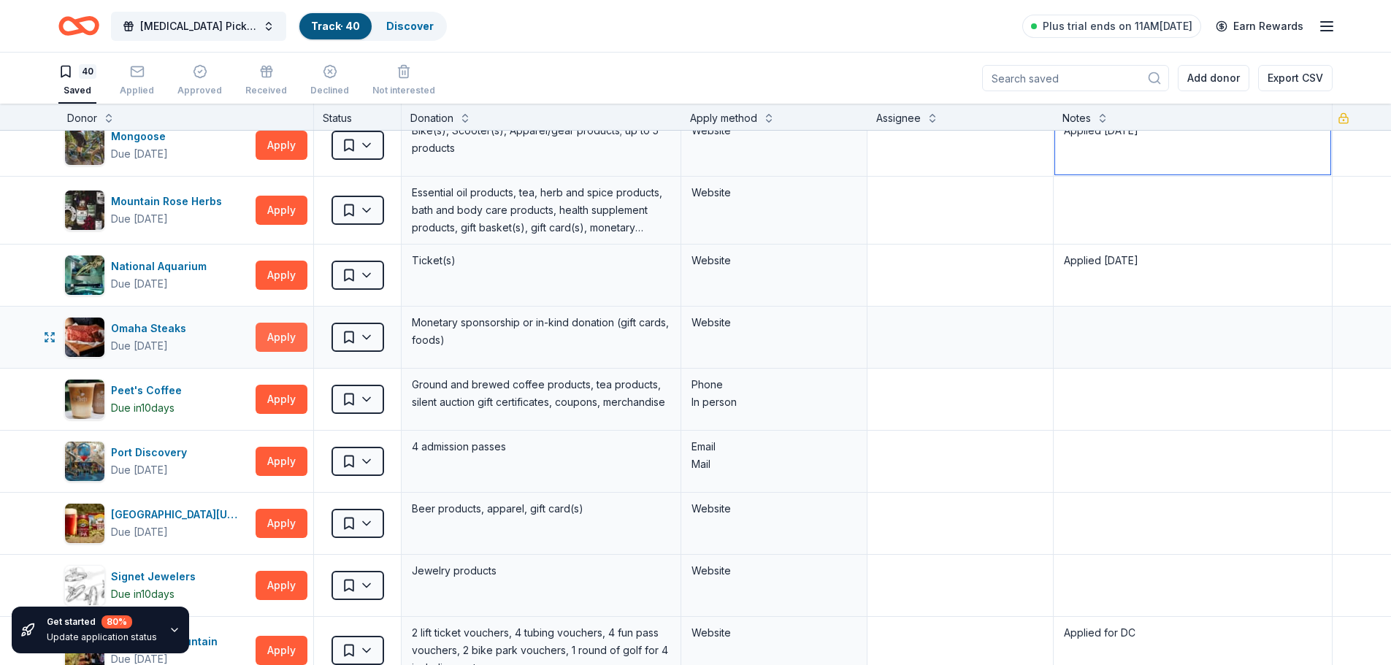
type textarea "Applied 8/20/25"
click at [265, 335] on button "Apply" at bounding box center [282, 337] width 52 height 29
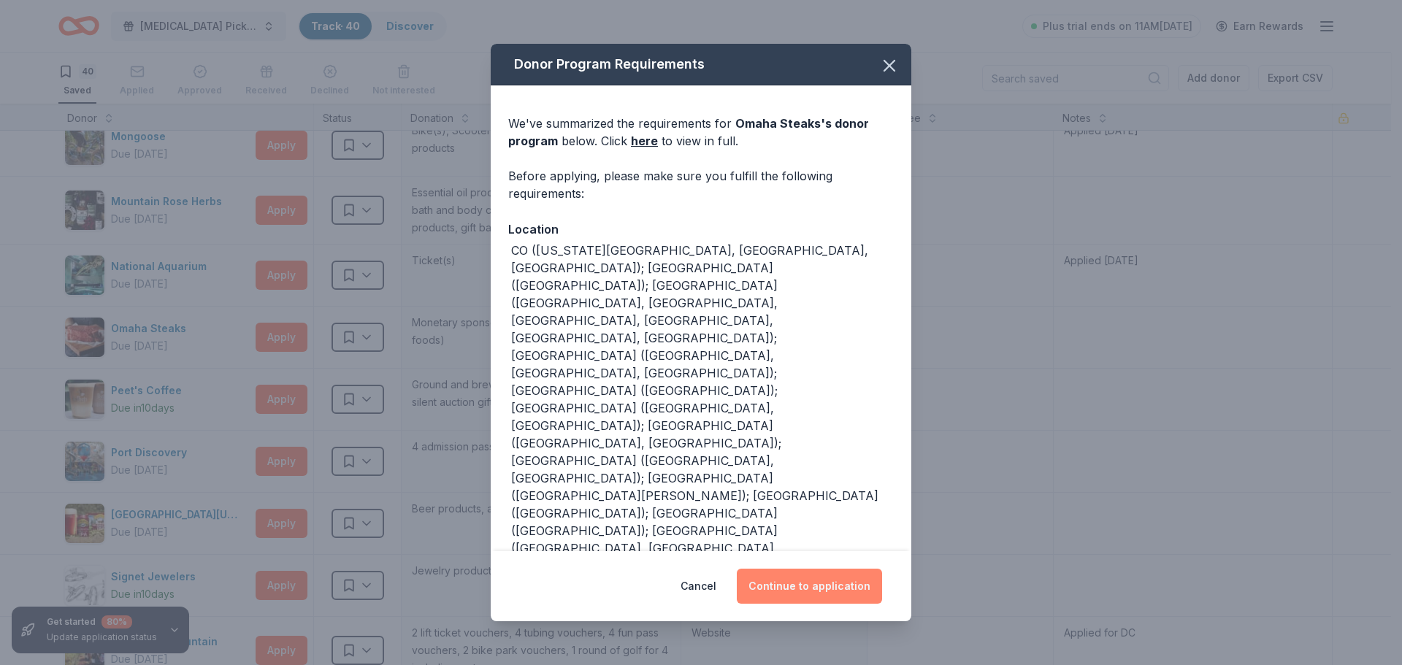
click at [776, 584] on button "Continue to application" at bounding box center [809, 586] width 145 height 35
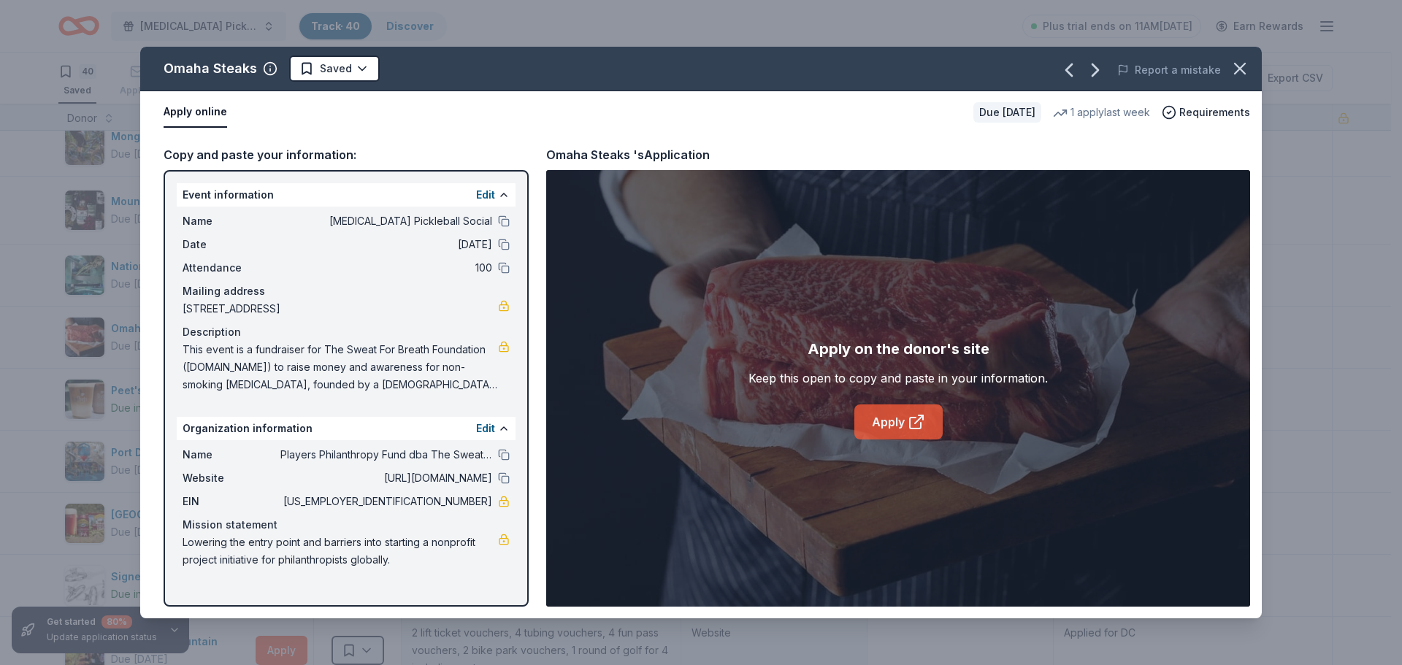
click at [899, 413] on link "Apply" at bounding box center [899, 422] width 88 height 35
click at [1242, 68] on icon "button" at bounding box center [1240, 68] width 20 height 20
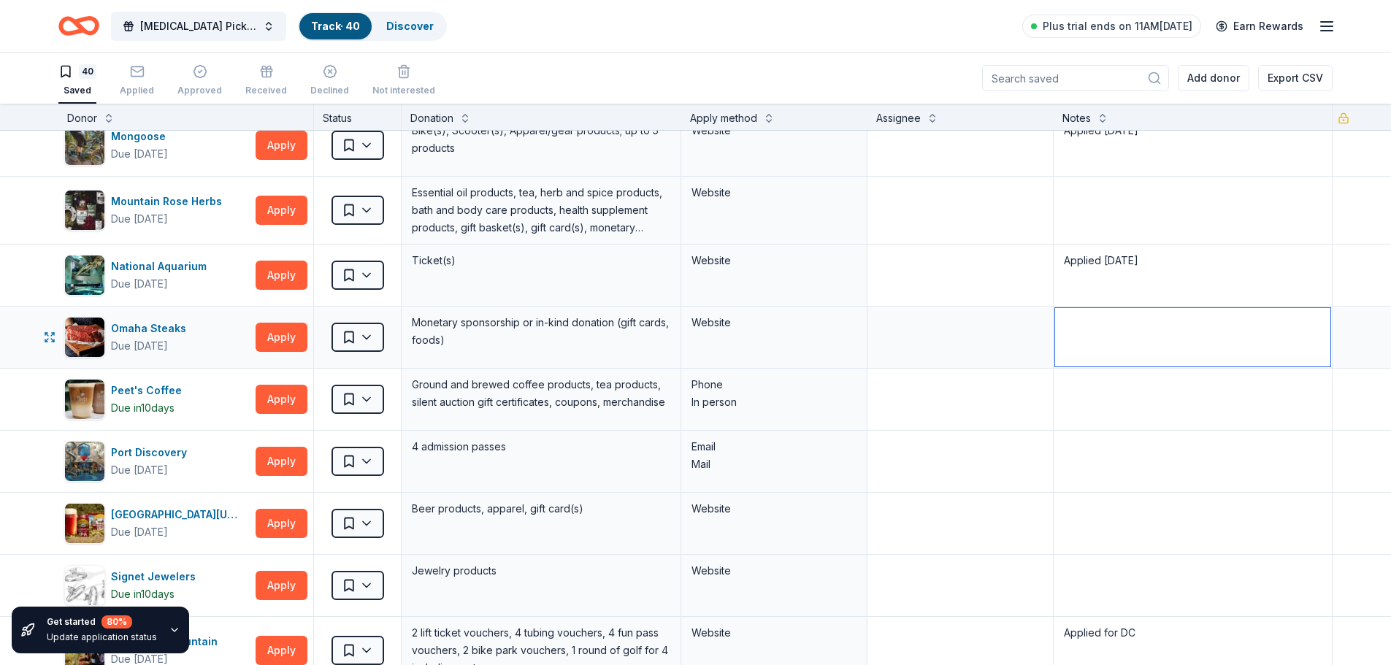
click at [1062, 339] on textarea at bounding box center [1193, 337] width 276 height 58
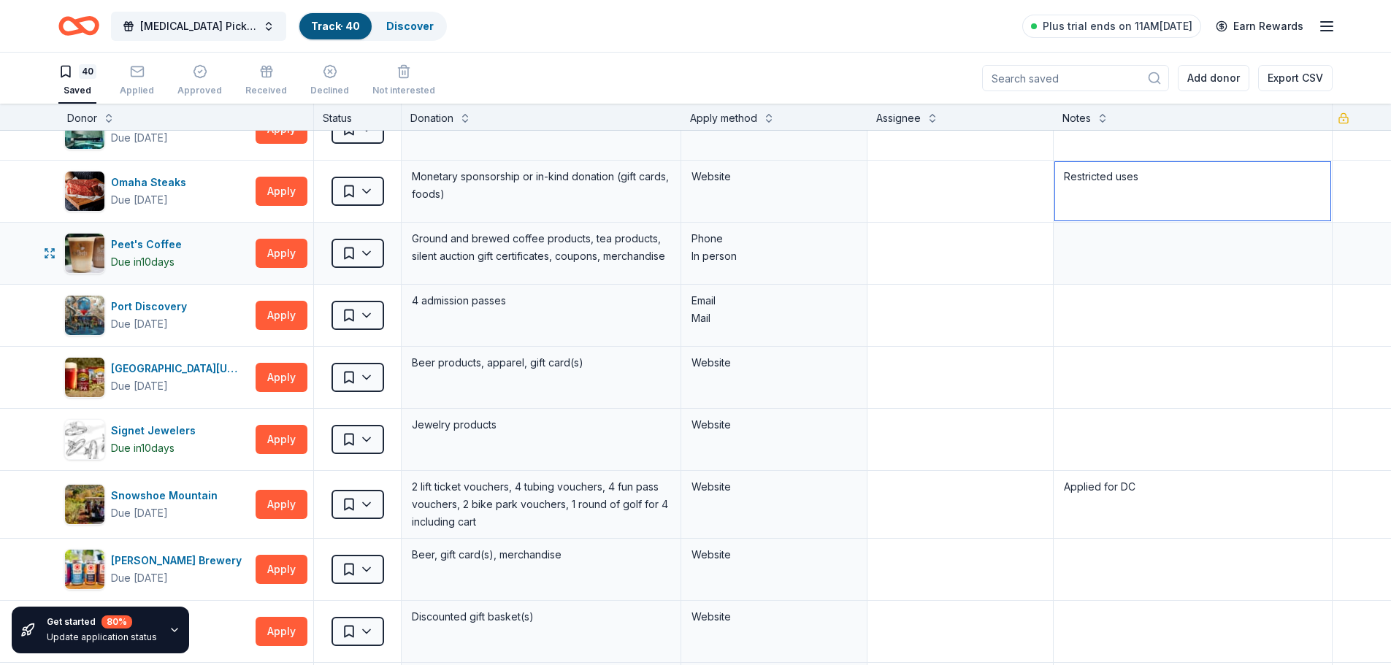
scroll to position [1607, 0]
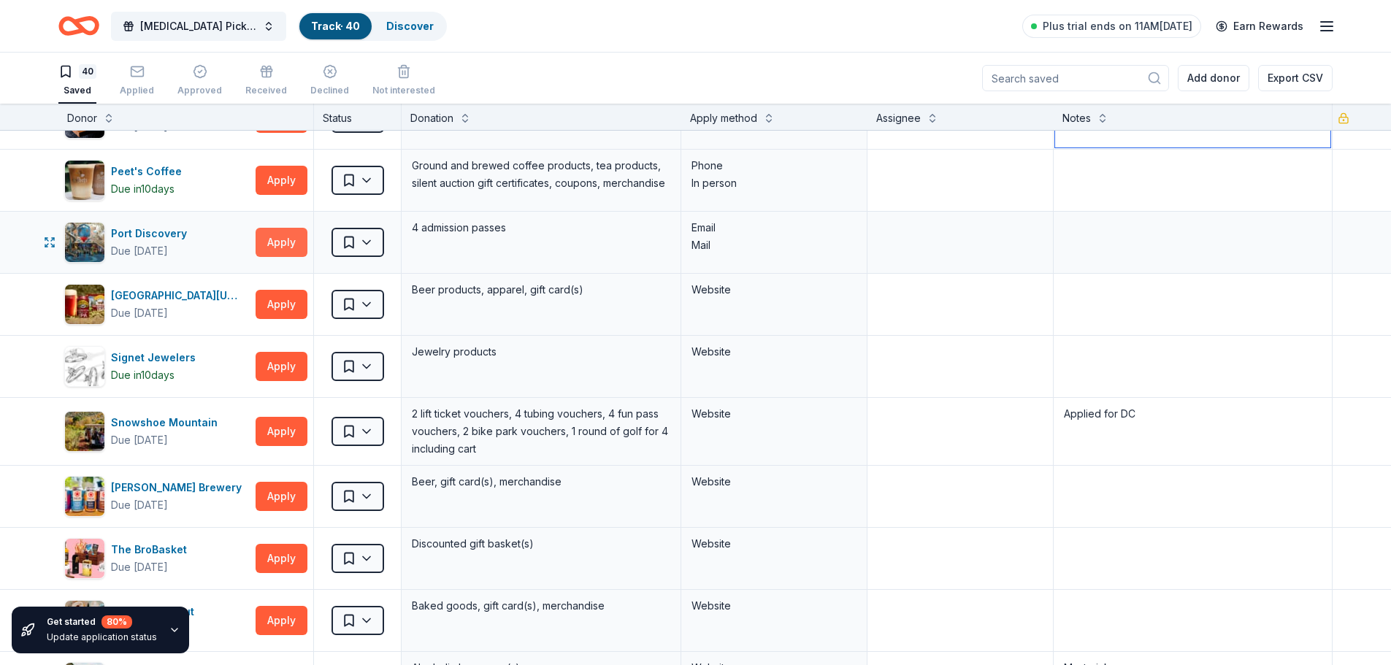
type textarea "Restricted uses"
click at [273, 245] on button "Apply" at bounding box center [282, 242] width 52 height 29
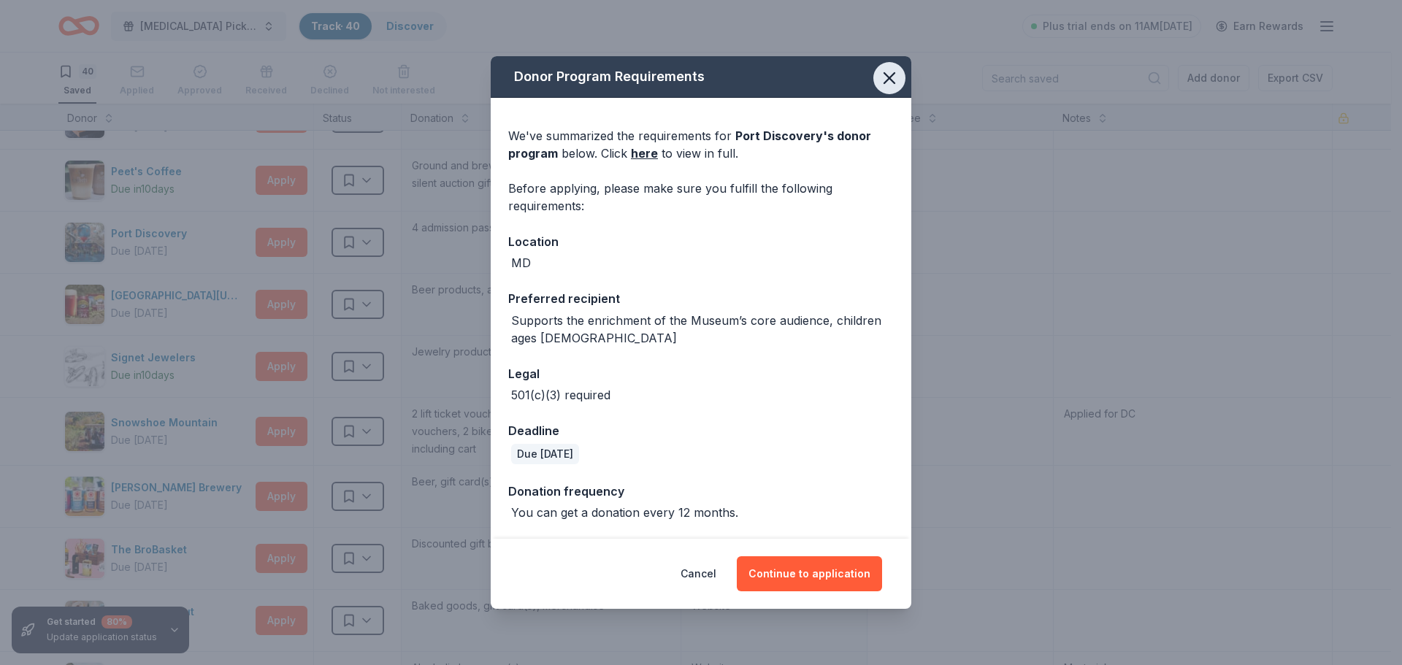
click at [887, 79] on icon "button" at bounding box center [889, 78] width 20 height 20
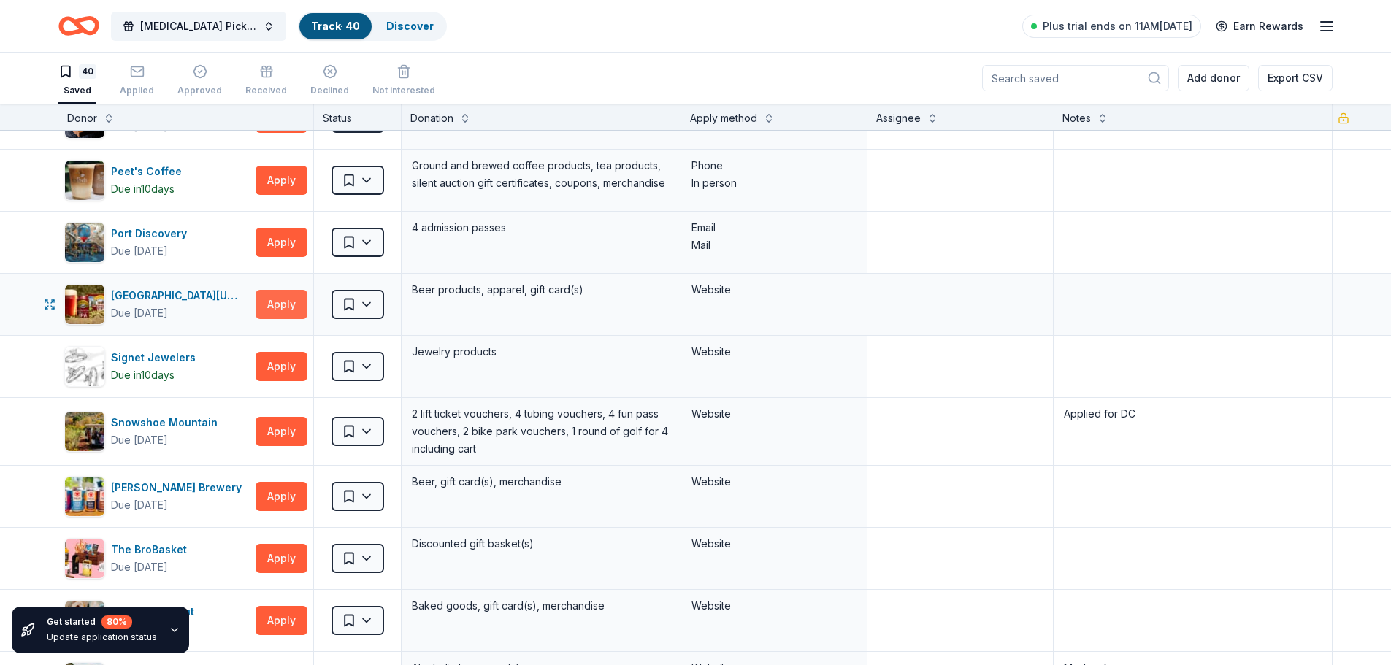
click at [288, 310] on button "Apply" at bounding box center [282, 304] width 52 height 29
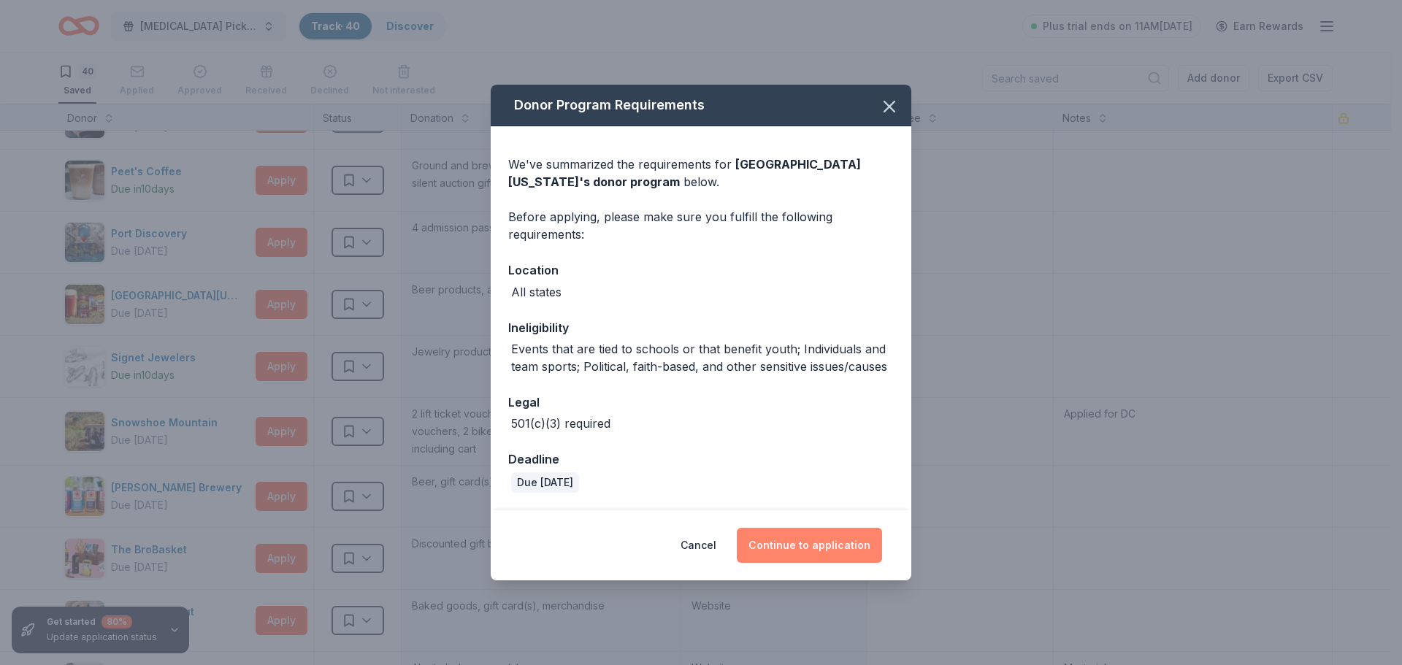
click at [802, 542] on button "Continue to application" at bounding box center [809, 545] width 145 height 35
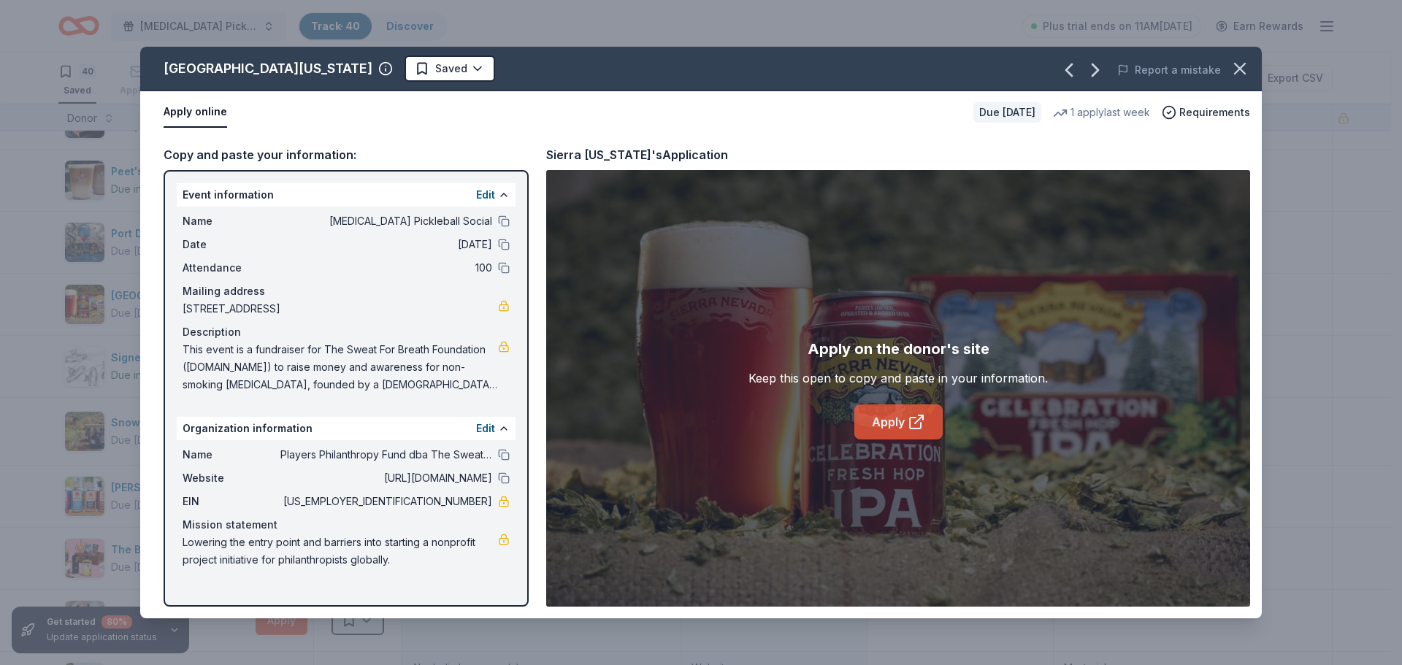
click at [887, 421] on link "Apply" at bounding box center [899, 422] width 88 height 35
click at [1237, 64] on icon "button" at bounding box center [1240, 68] width 20 height 20
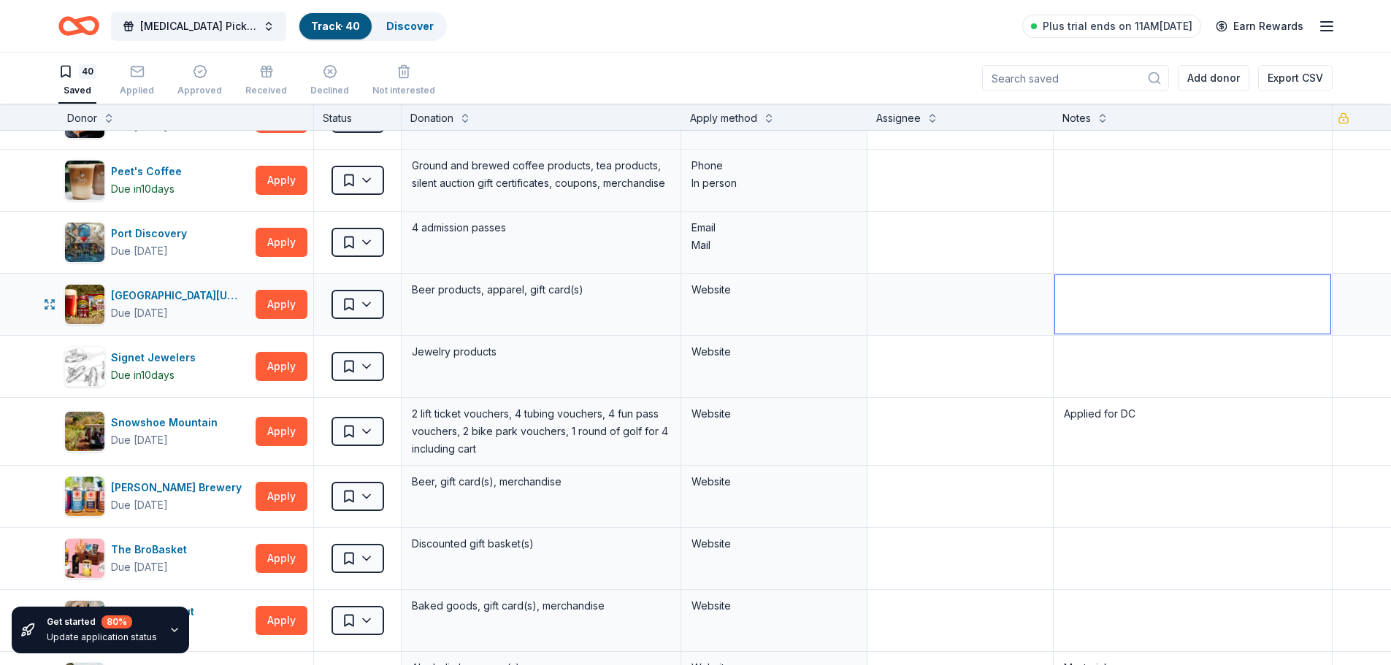
click at [1107, 309] on textarea at bounding box center [1193, 304] width 276 height 58
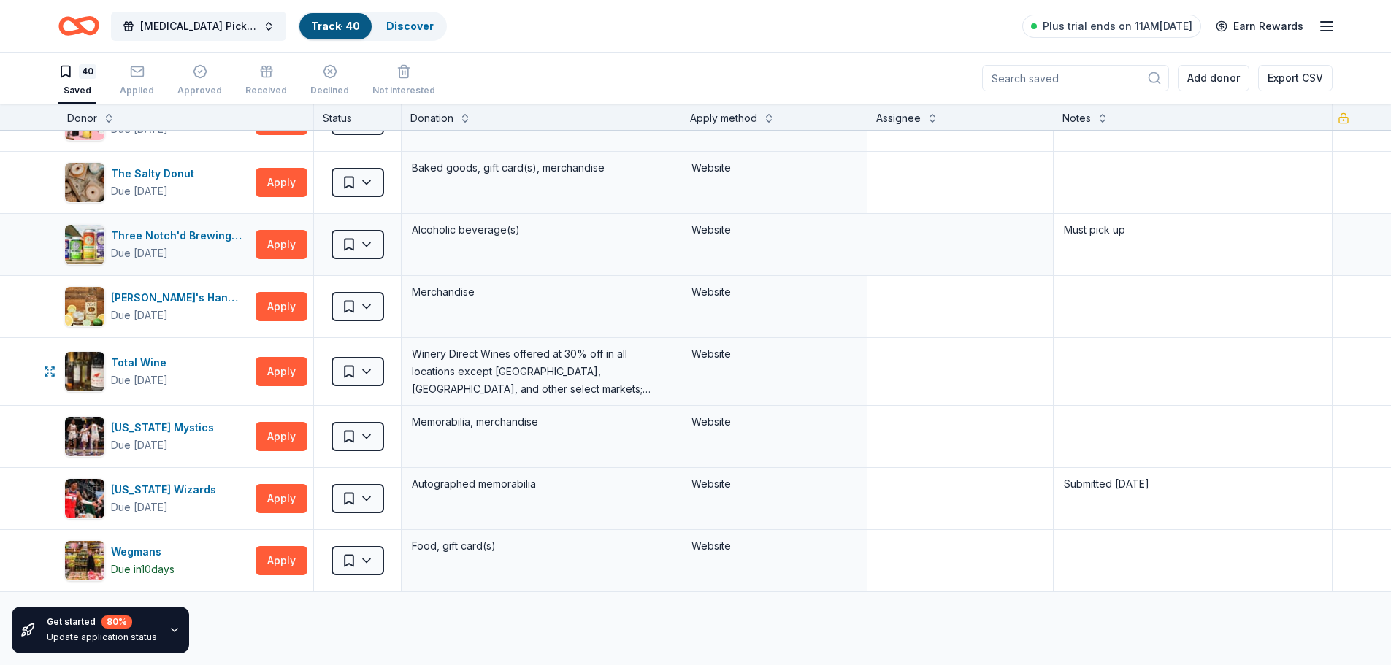
scroll to position [2118, 0]
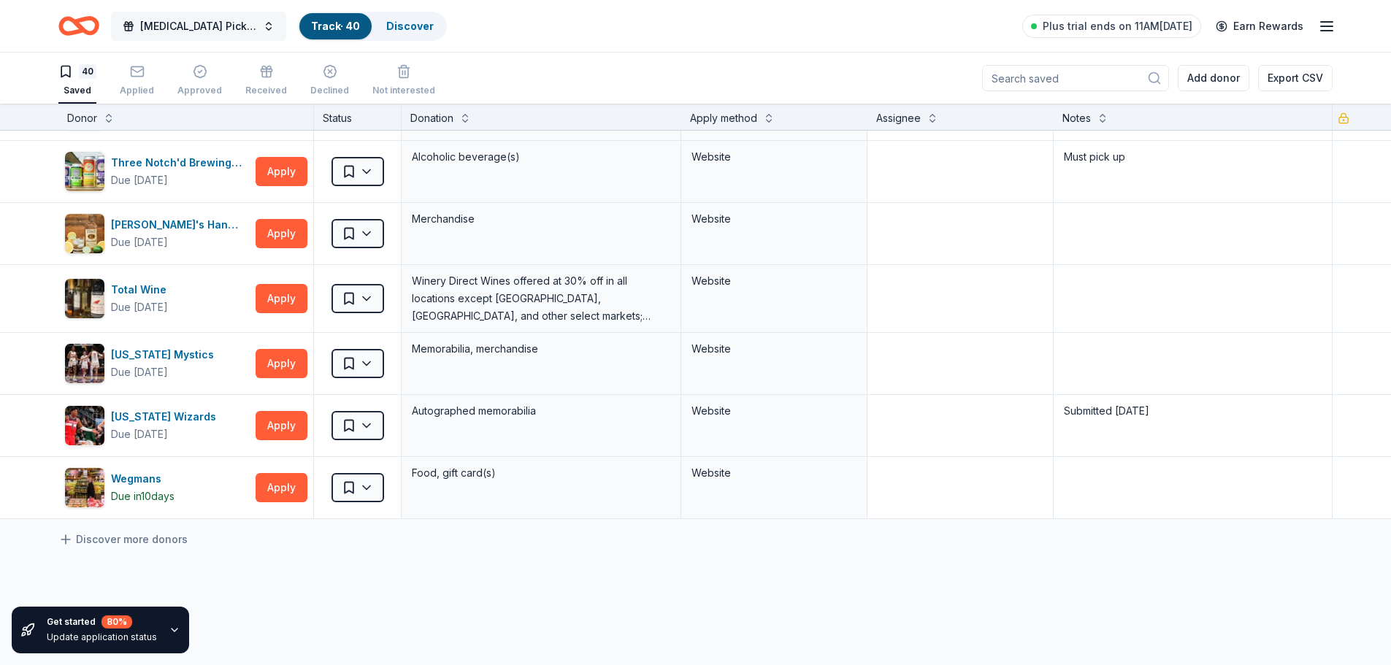
type textarea "Submitted"
click at [186, 20] on span "BAL Pickleball Social" at bounding box center [198, 27] width 117 height 18
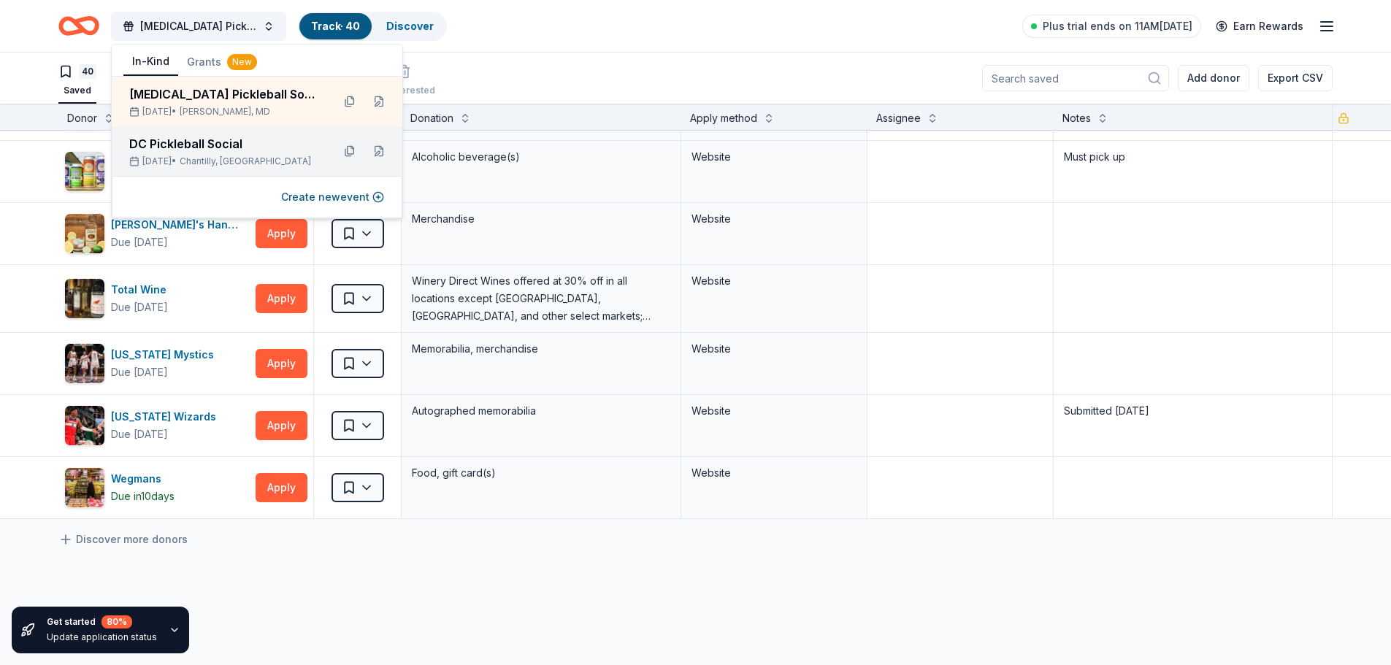
click at [167, 139] on div "DC Pickleball Social" at bounding box center [224, 144] width 191 height 18
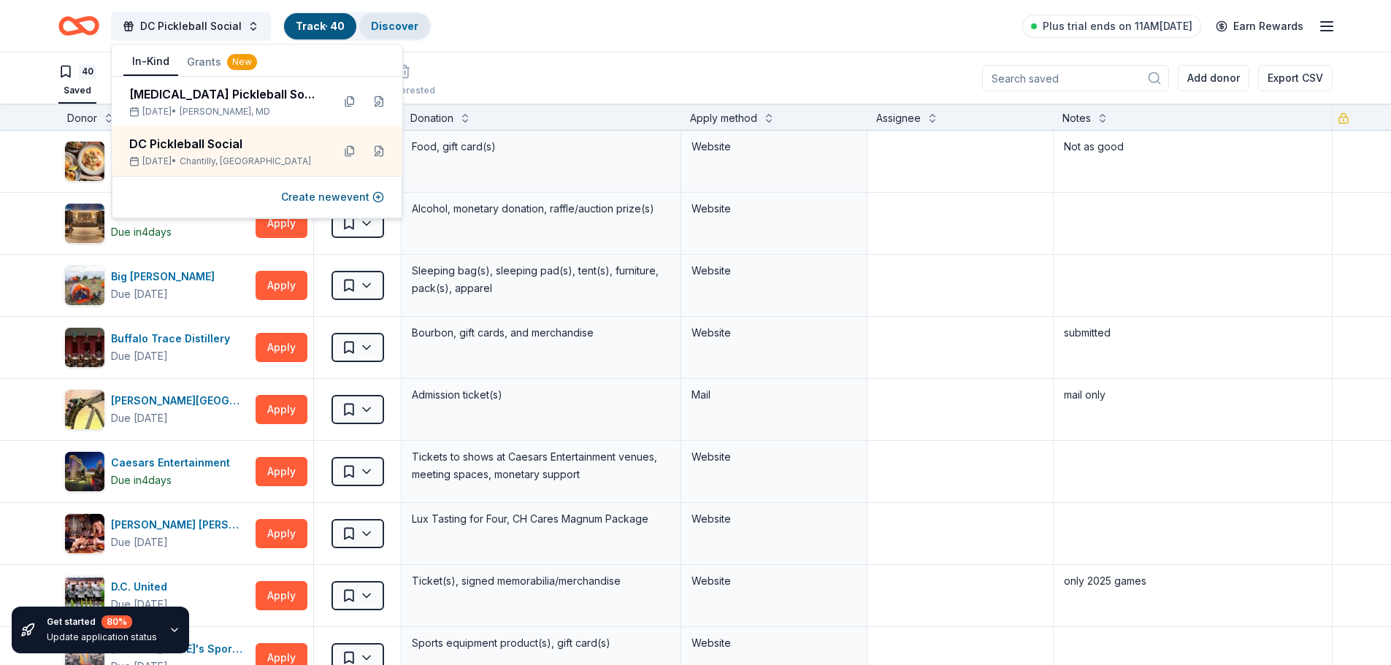
click at [388, 28] on link "Discover" at bounding box center [394, 26] width 47 height 12
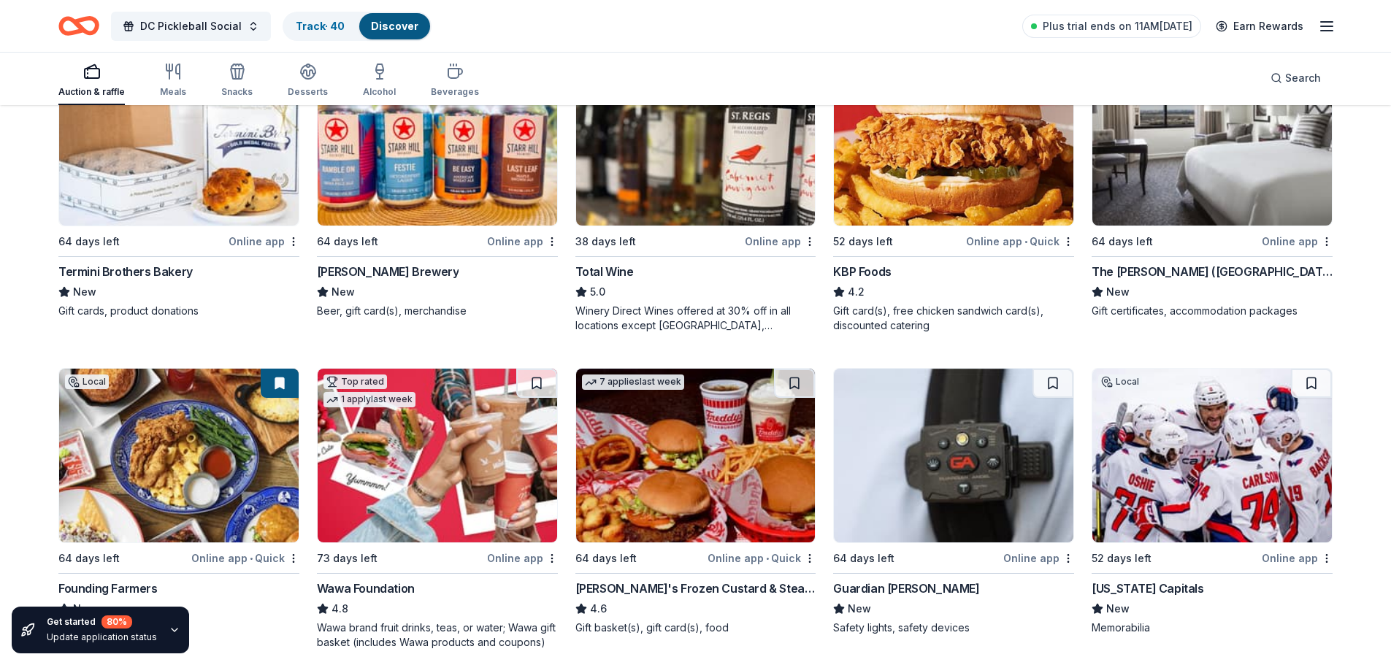
scroll to position [1450, 0]
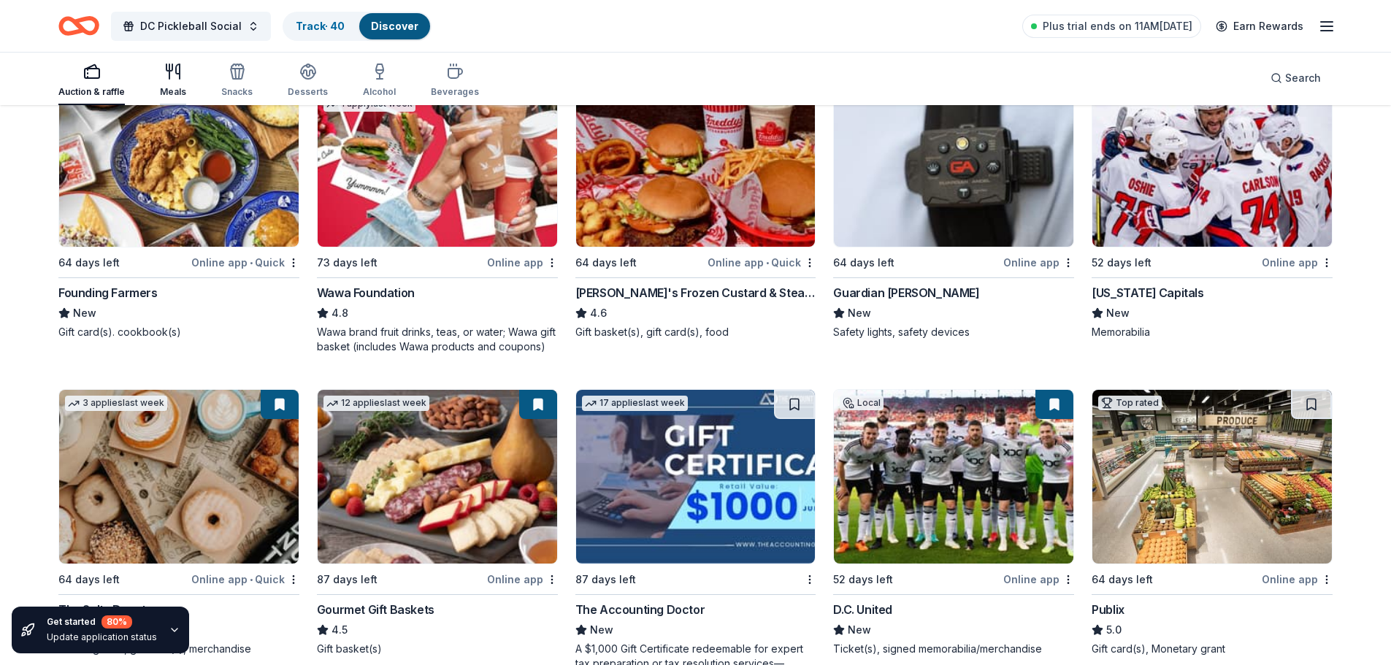
click at [177, 80] on icon "button" at bounding box center [173, 72] width 18 height 18
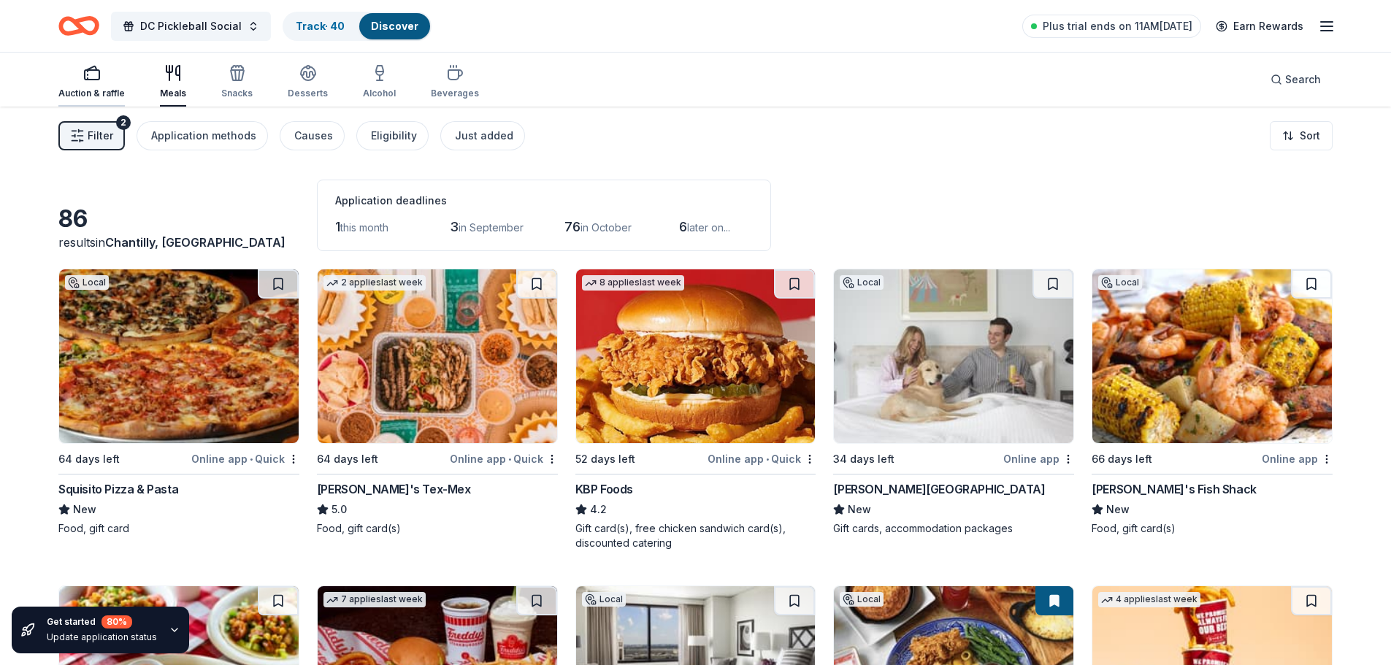
click at [84, 81] on icon "button" at bounding box center [92, 73] width 18 height 18
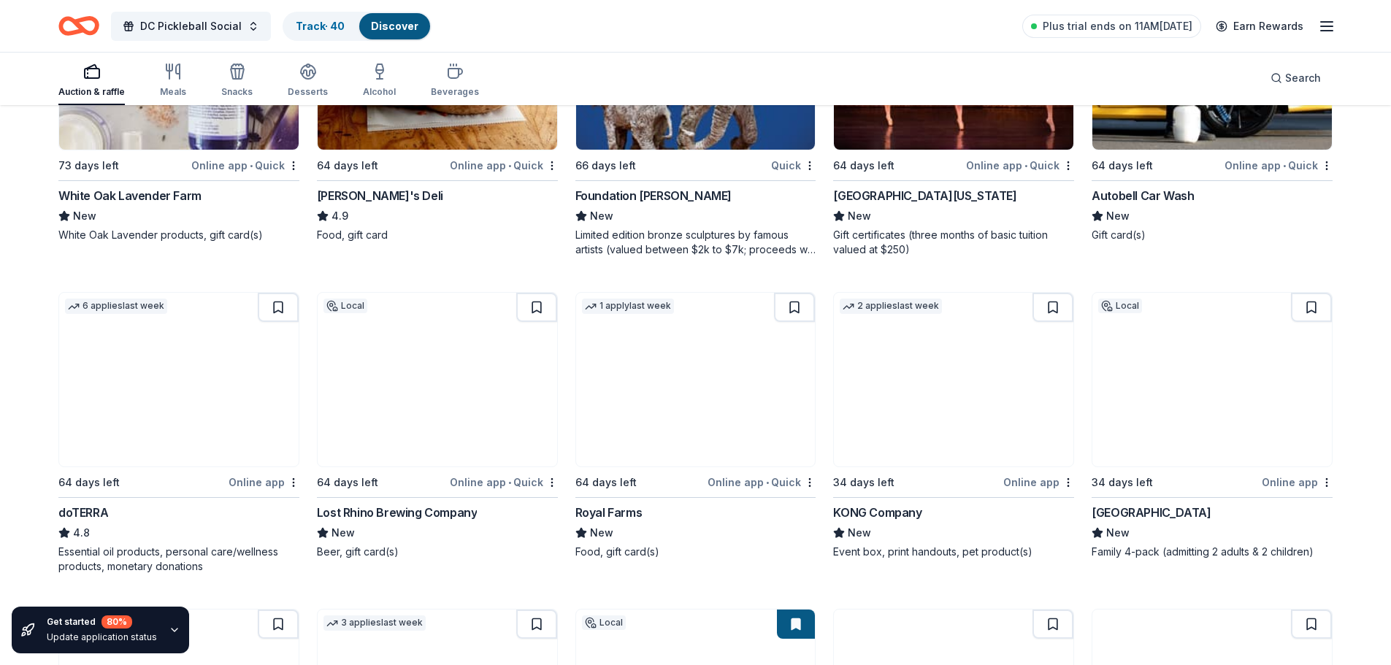
scroll to position [4109, 0]
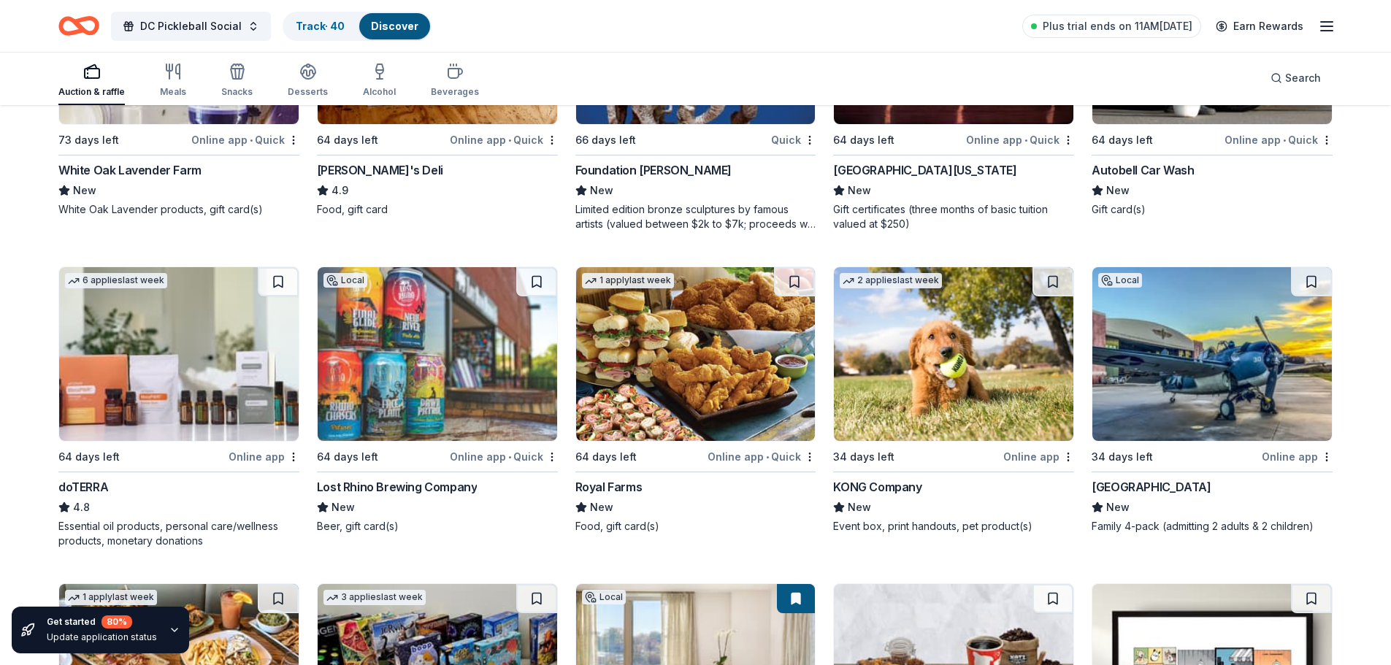
click at [408, 380] on img at bounding box center [438, 354] width 240 height 174
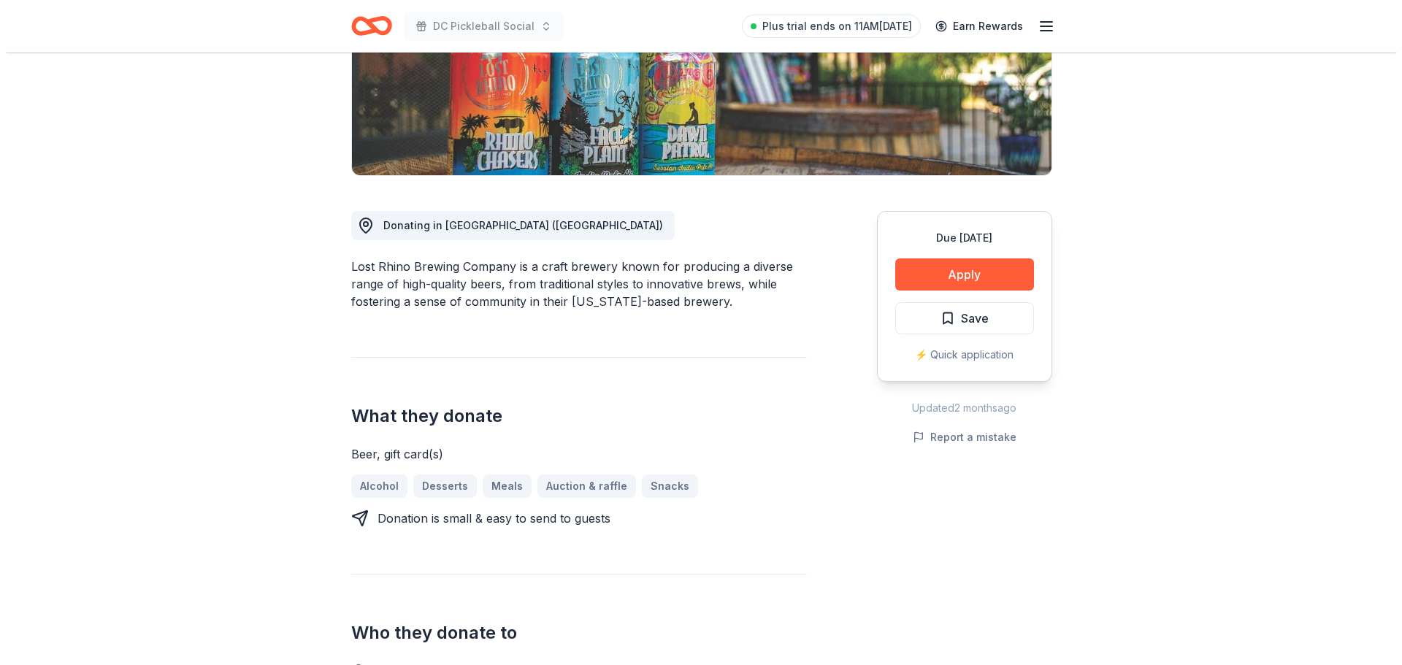
scroll to position [292, 0]
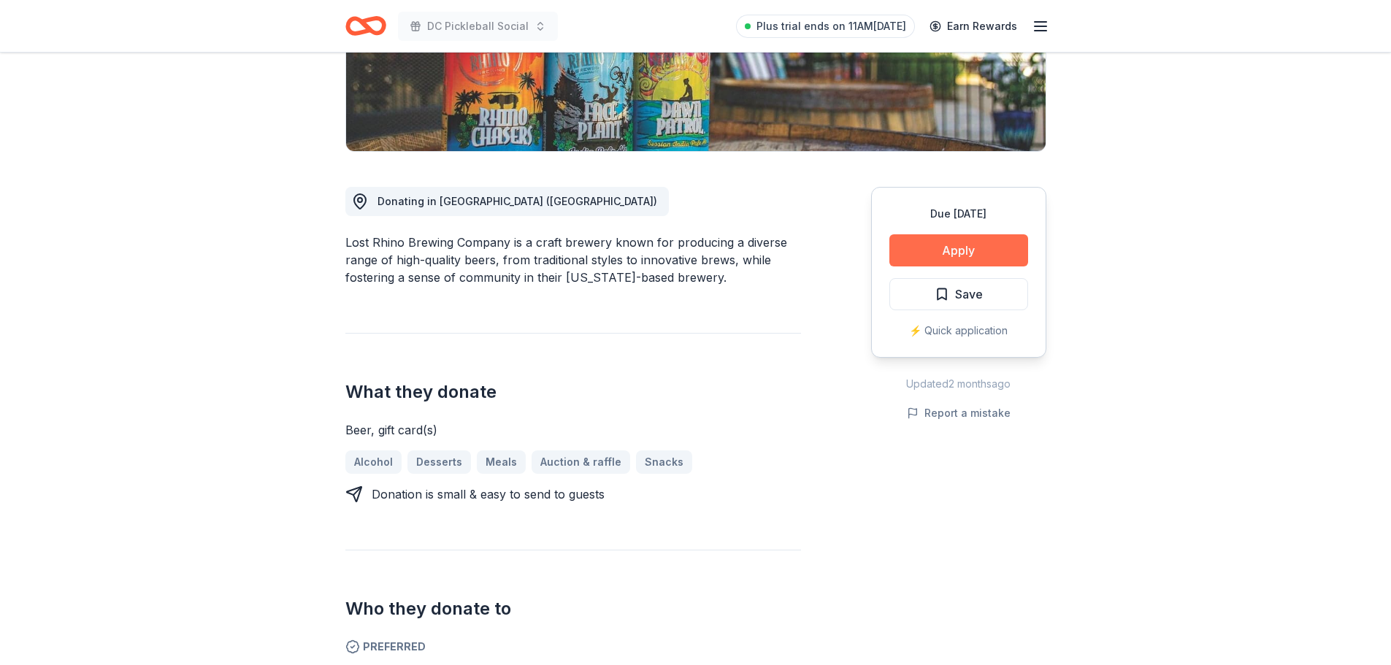
click at [964, 256] on button "Apply" at bounding box center [959, 250] width 139 height 32
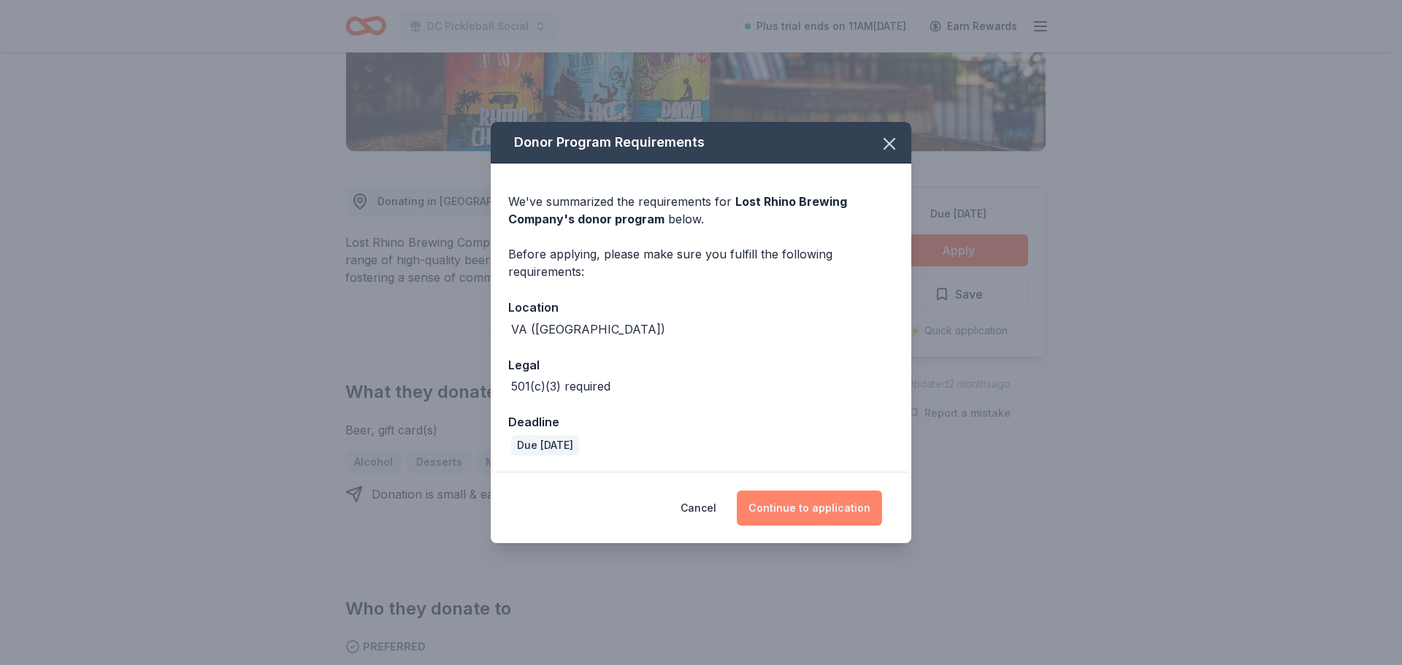
click at [794, 513] on button "Continue to application" at bounding box center [809, 508] width 145 height 35
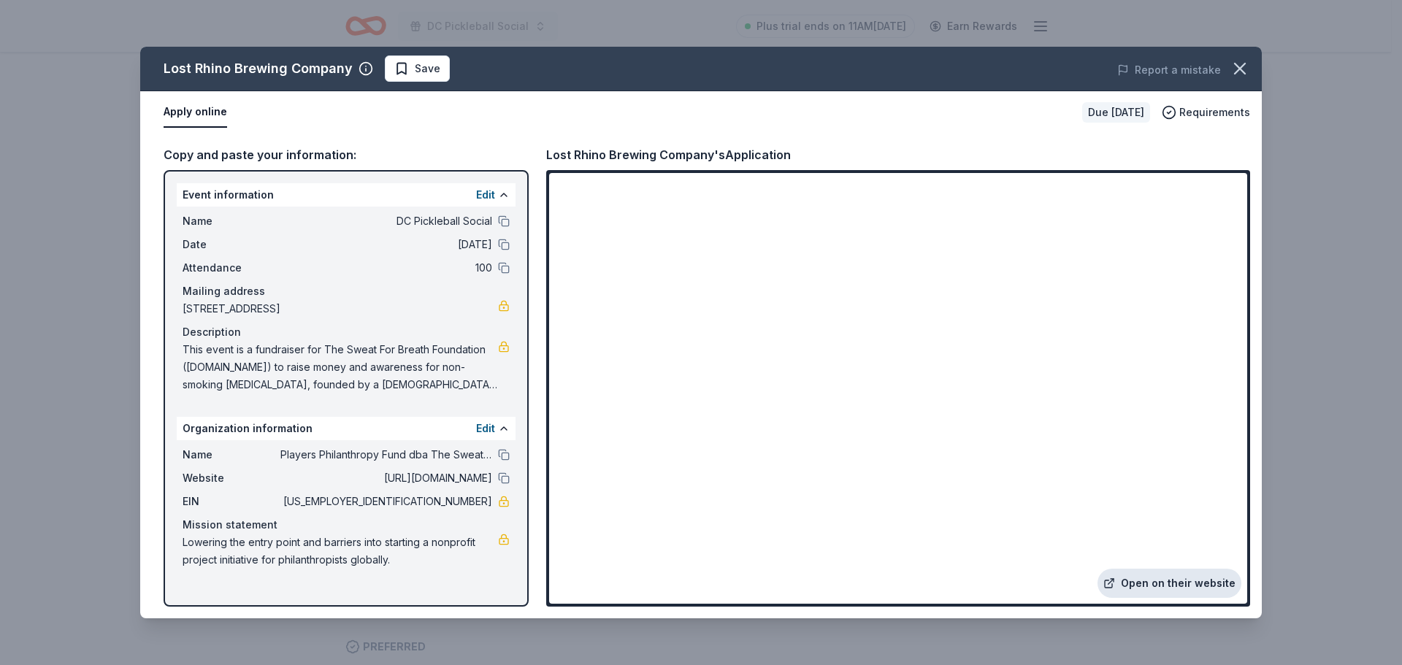
click at [1153, 584] on link "Open on their website" at bounding box center [1170, 583] width 144 height 29
